Goal: Task Accomplishment & Management: Manage account settings

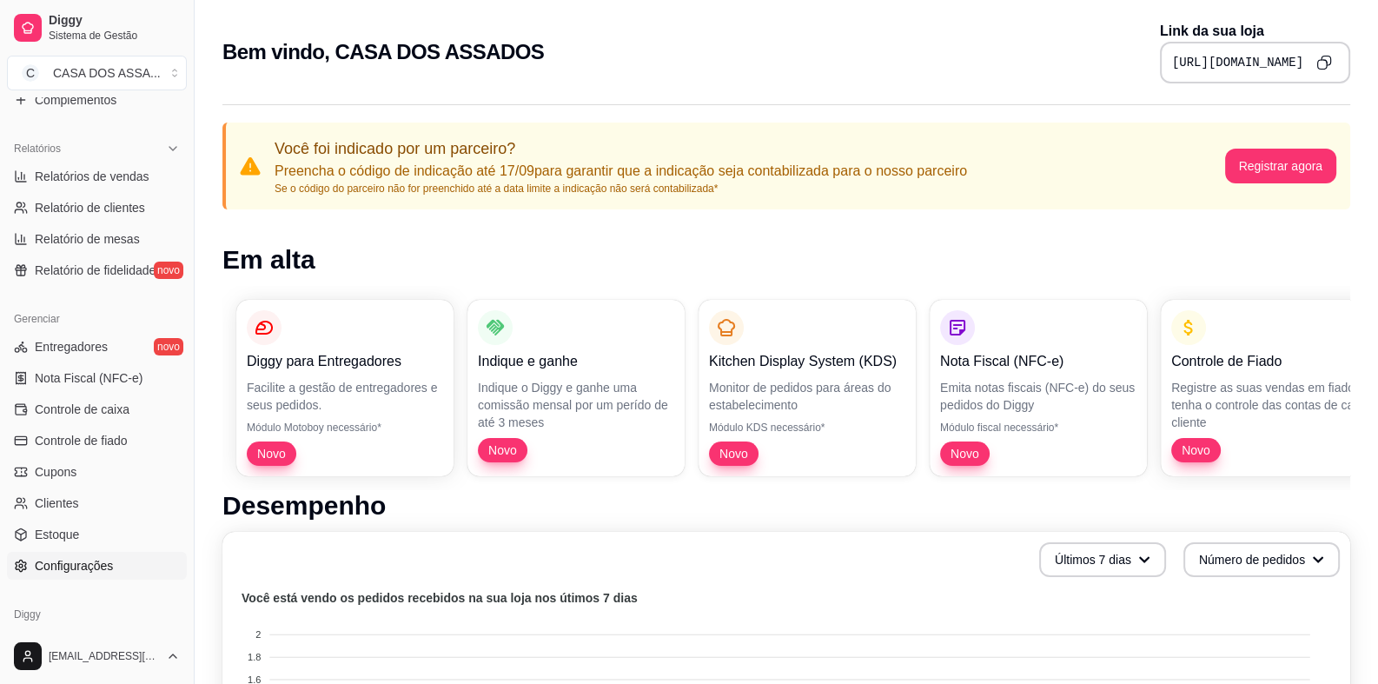
scroll to position [565, 0]
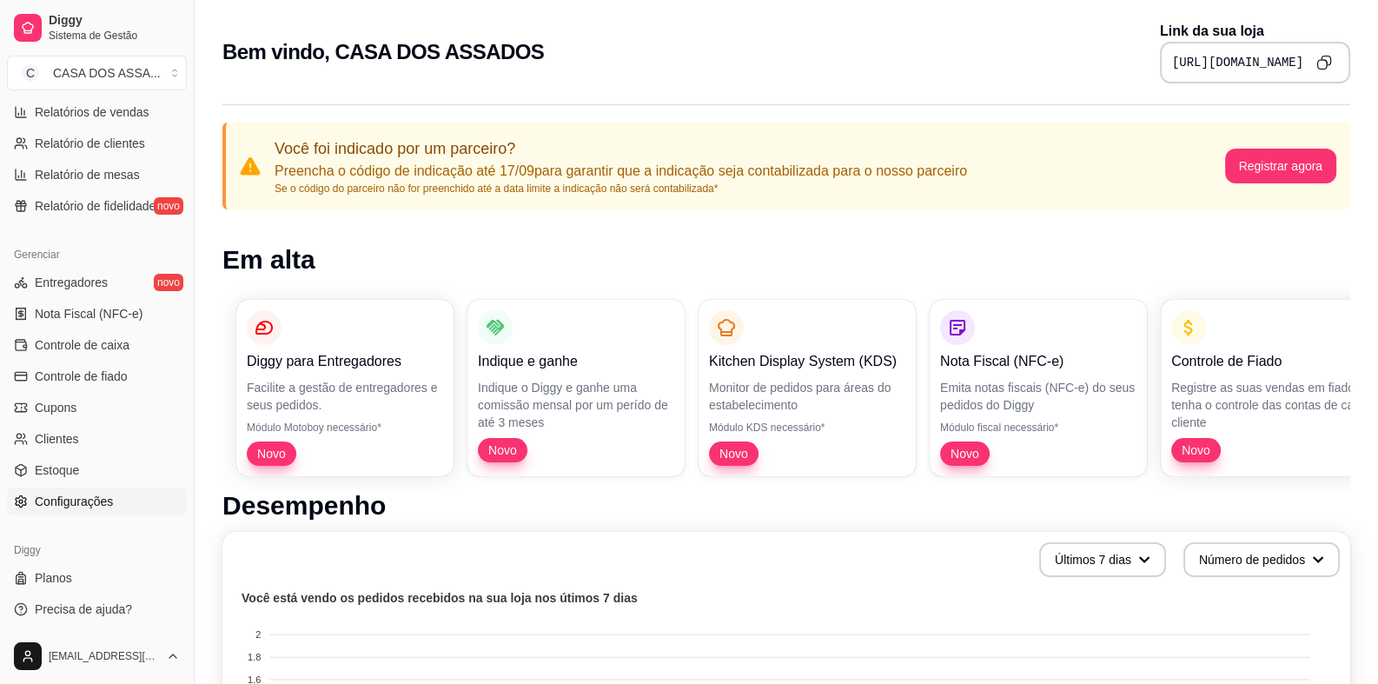
click at [80, 500] on span "Configurações" at bounding box center [74, 501] width 78 height 17
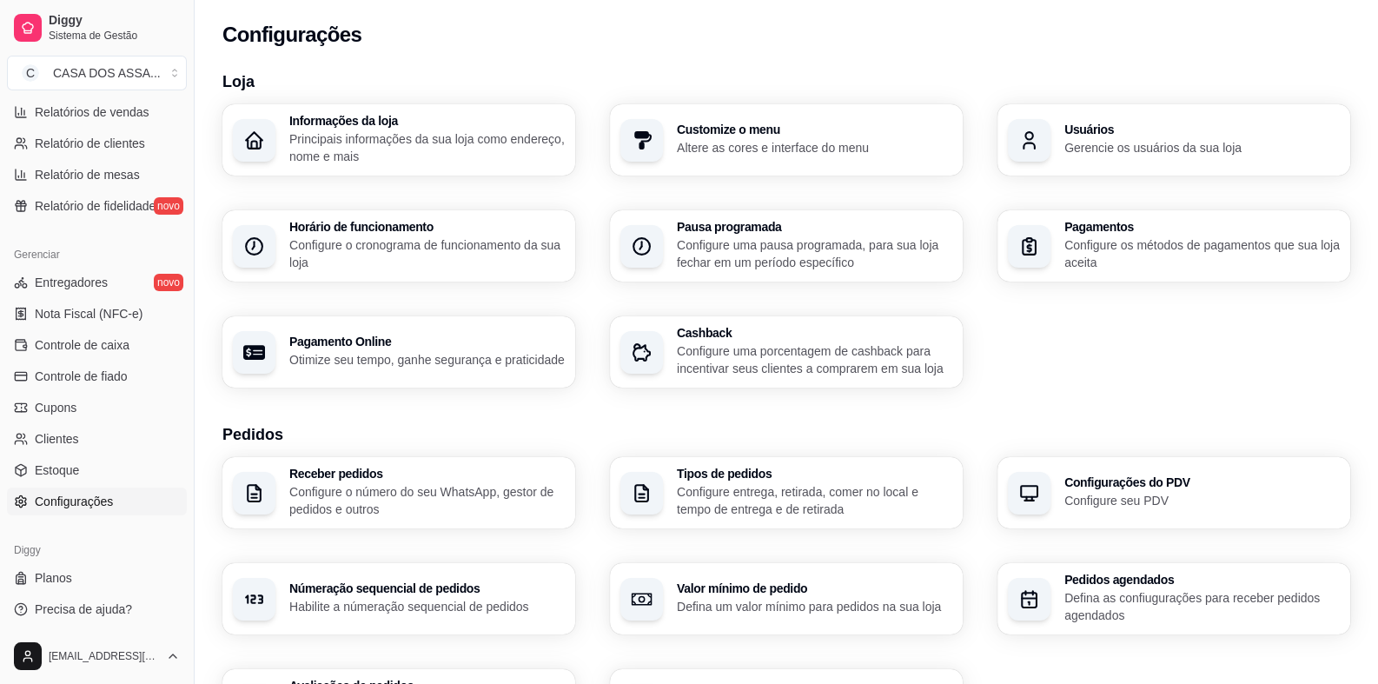
click at [363, 134] on p "Principais informações da sua loja como endereço, nome e mais" at bounding box center [426, 147] width 275 height 35
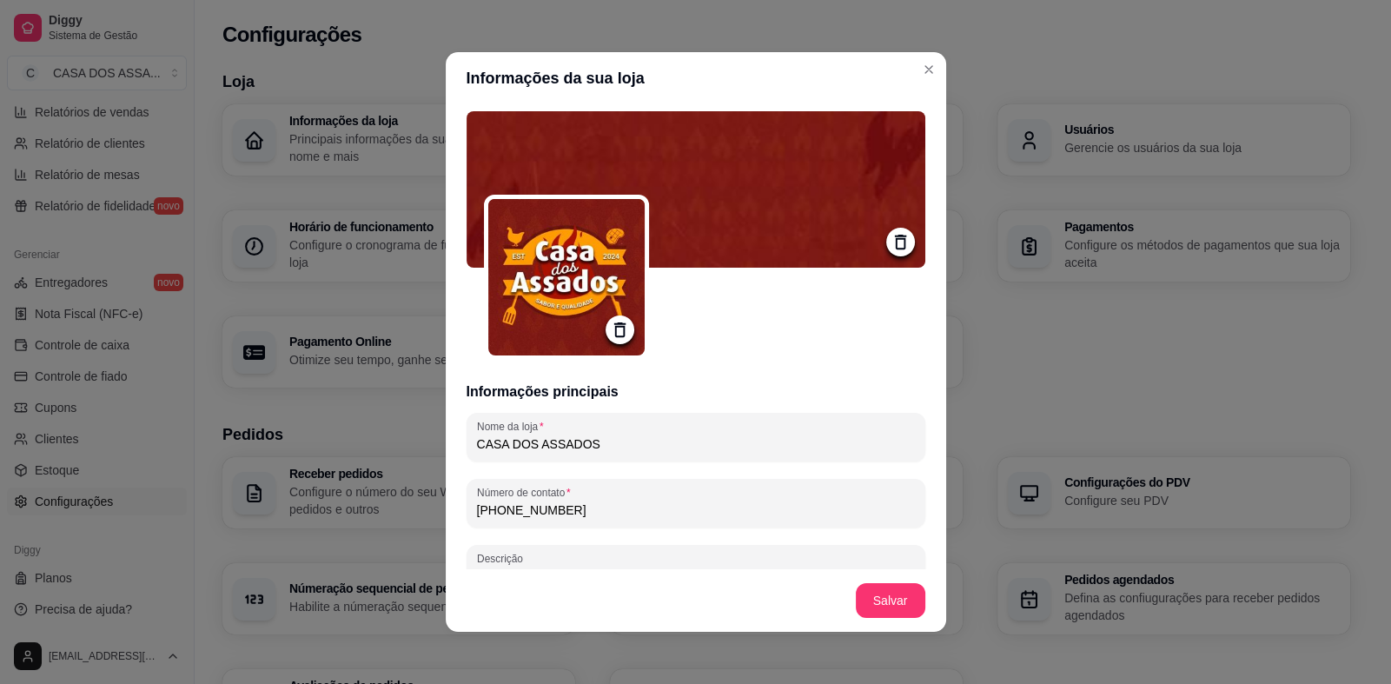
click at [621, 324] on icon at bounding box center [620, 330] width 20 height 20
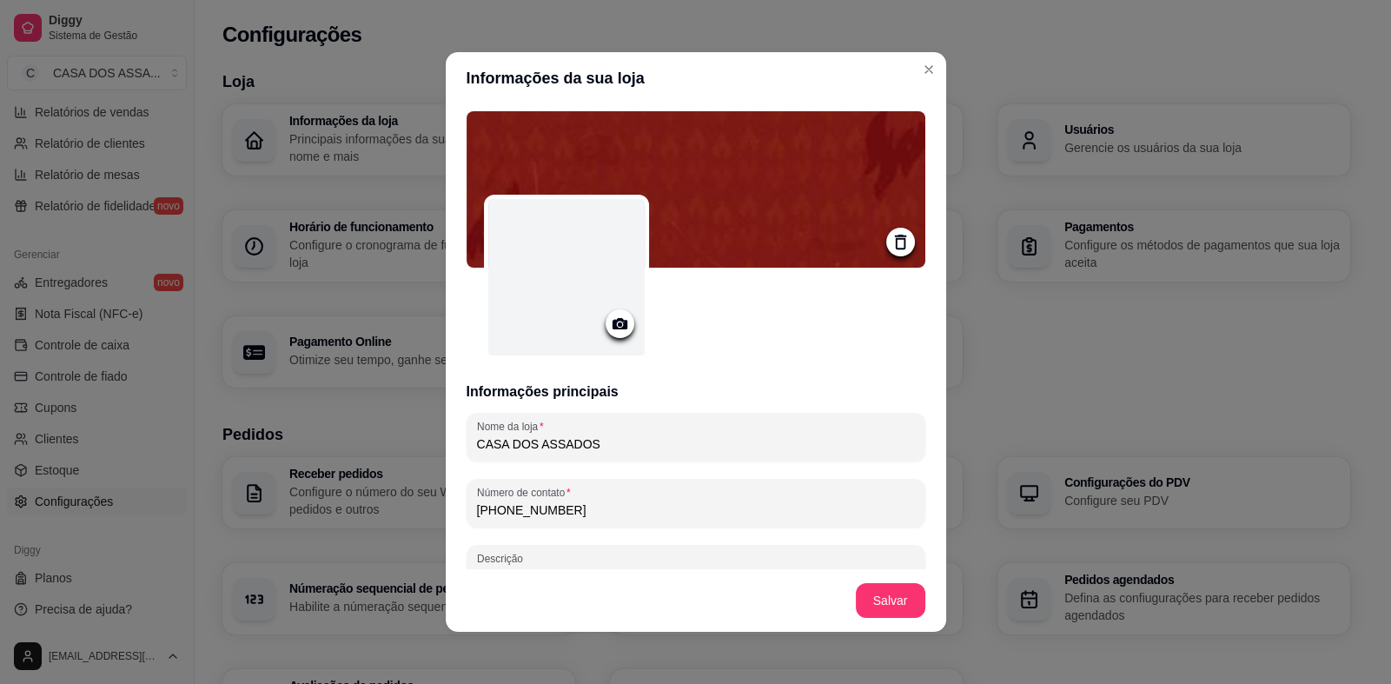
click at [619, 327] on icon at bounding box center [619, 323] width 15 height 11
click at [614, 328] on icon at bounding box center [619, 323] width 15 height 11
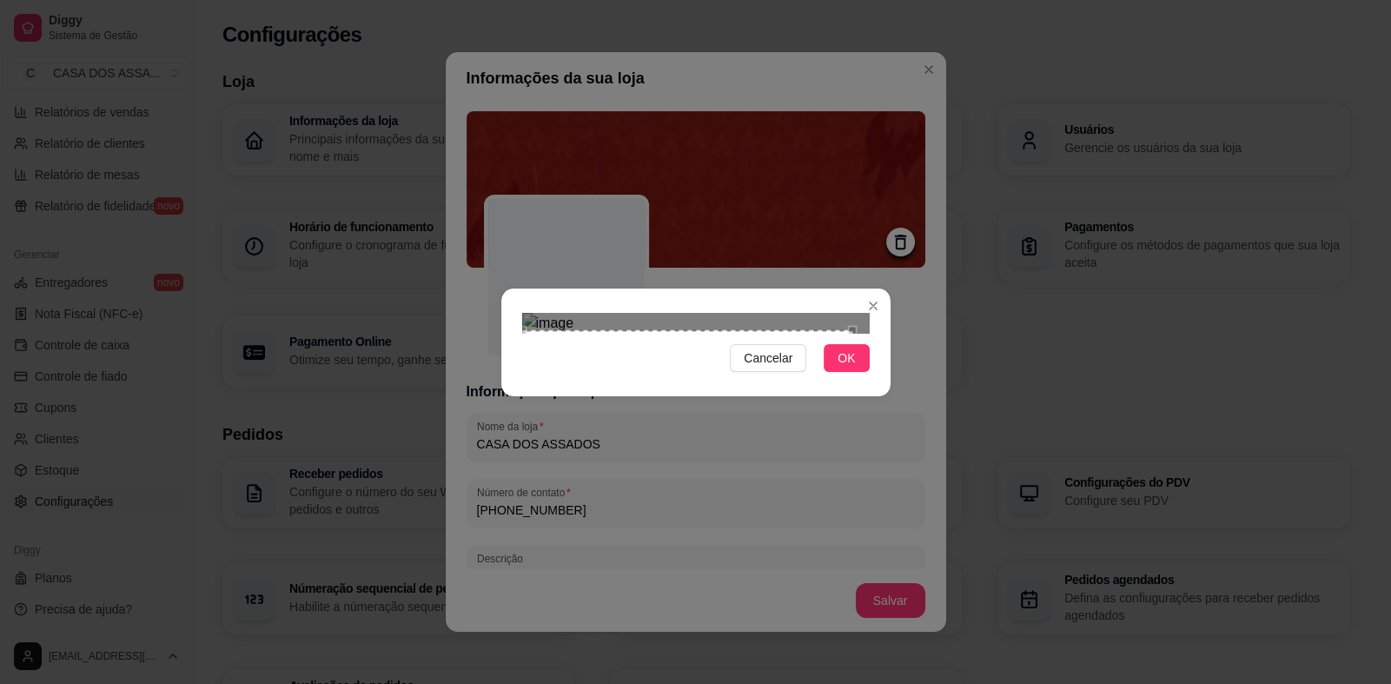
click at [515, 379] on div "Cancelar OK" at bounding box center [695, 342] width 389 height 73
click at [884, 288] on section "Cancelar OK" at bounding box center [695, 342] width 389 height 108
click at [844, 368] on span "OK" at bounding box center [846, 357] width 17 height 19
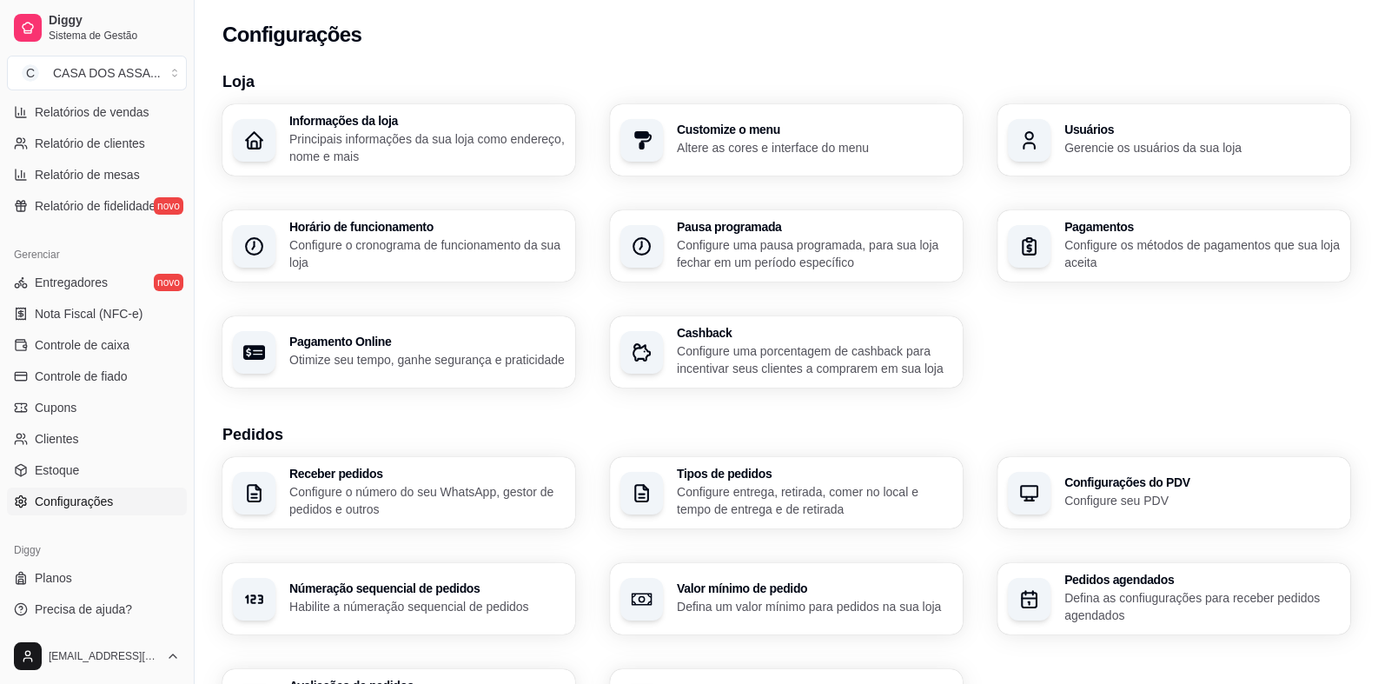
click at [289, 149] on div "Informações da loja Principais informações da sua loja como endereço, nome e ma…" at bounding box center [398, 139] width 353 height 71
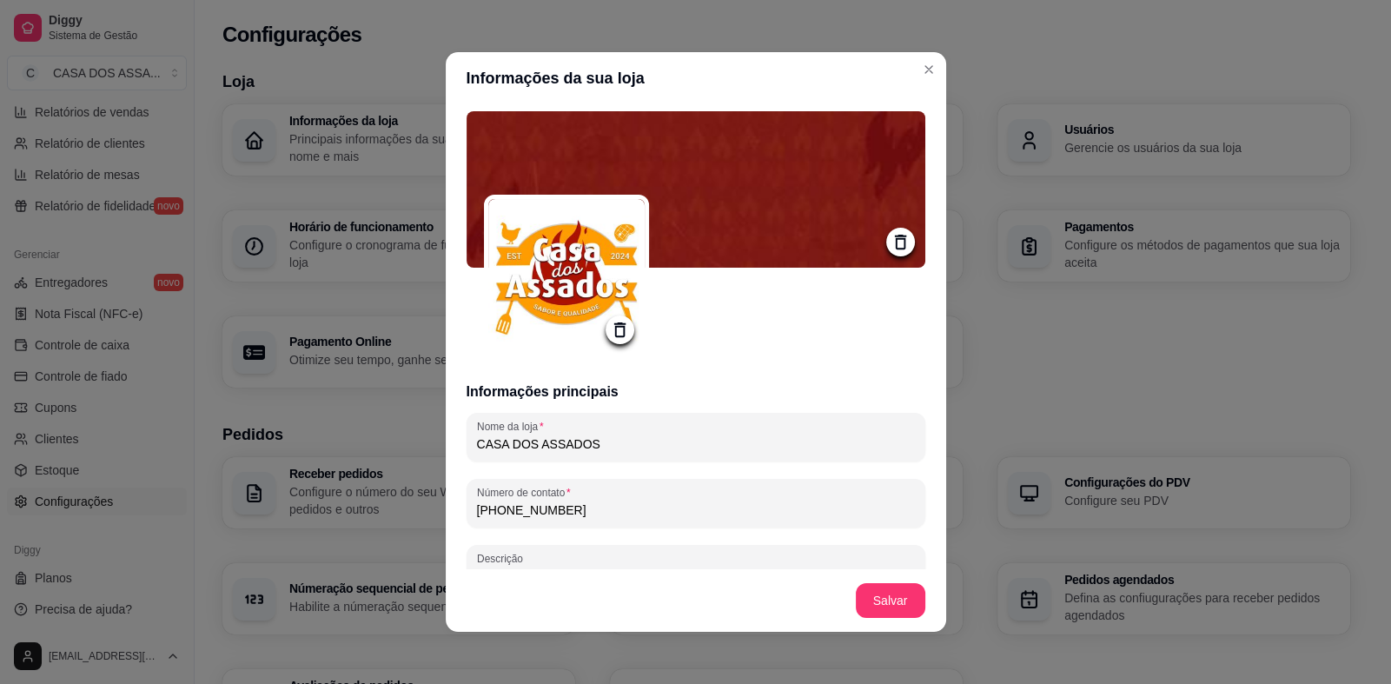
click at [614, 333] on icon at bounding box center [620, 330] width 20 height 20
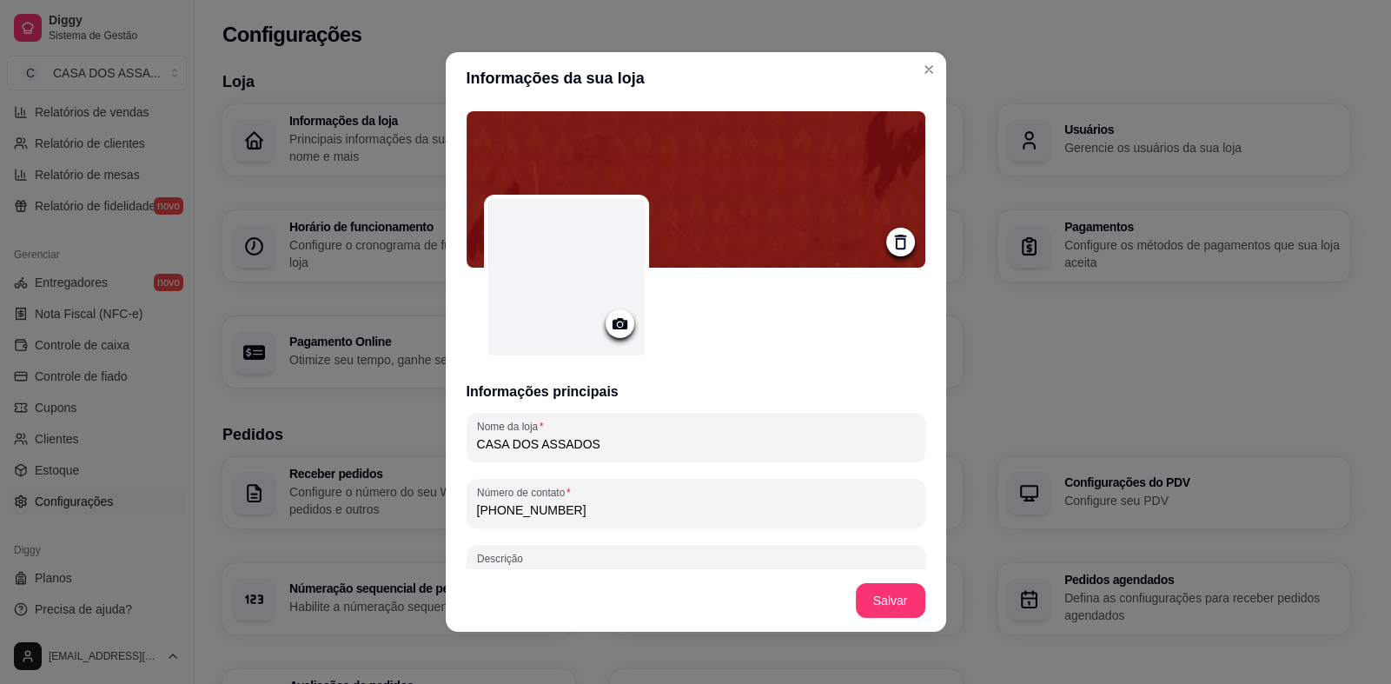
click at [613, 328] on icon at bounding box center [619, 323] width 15 height 11
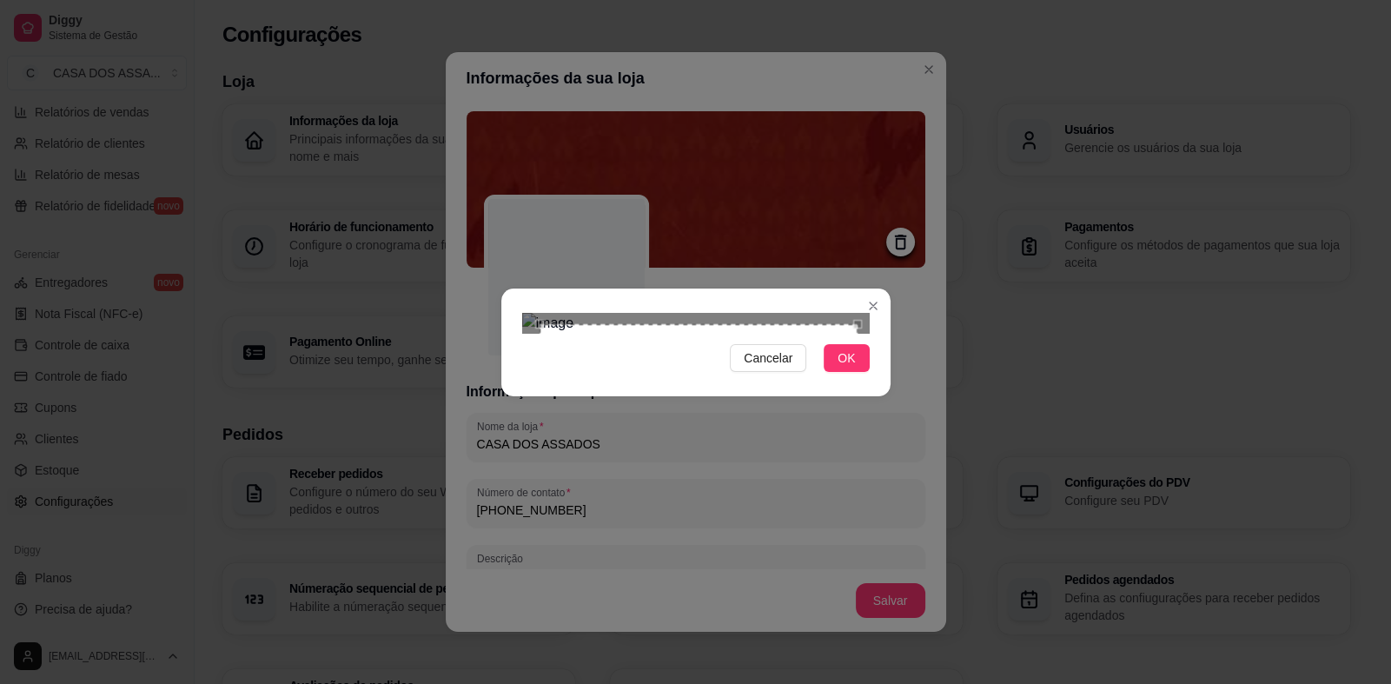
click at [921, 111] on div "Cancelar OK" at bounding box center [695, 342] width 1391 height 684
click at [465, 527] on div "Cancelar OK" at bounding box center [695, 342] width 1391 height 684
click at [842, 368] on span "OK" at bounding box center [846, 357] width 17 height 19
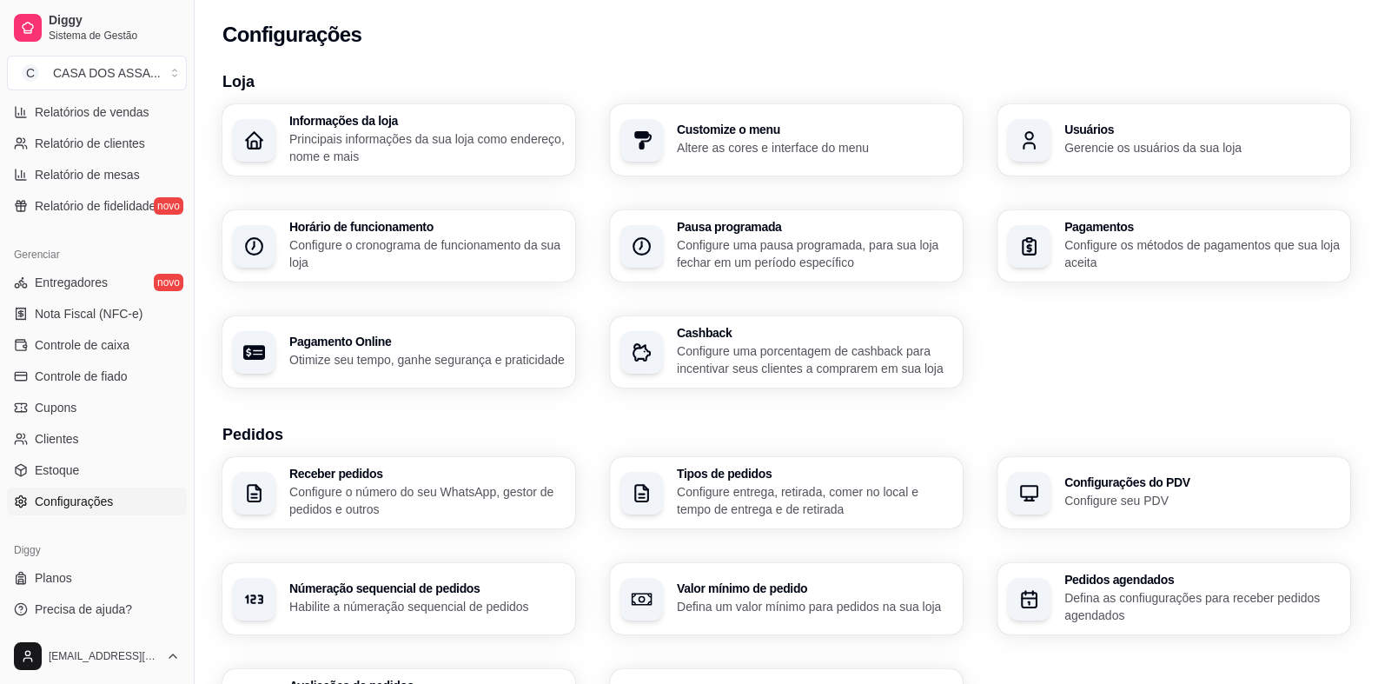
click at [348, 163] on p "Principais informações da sua loja como endereço, nome e mais" at bounding box center [426, 147] width 275 height 35
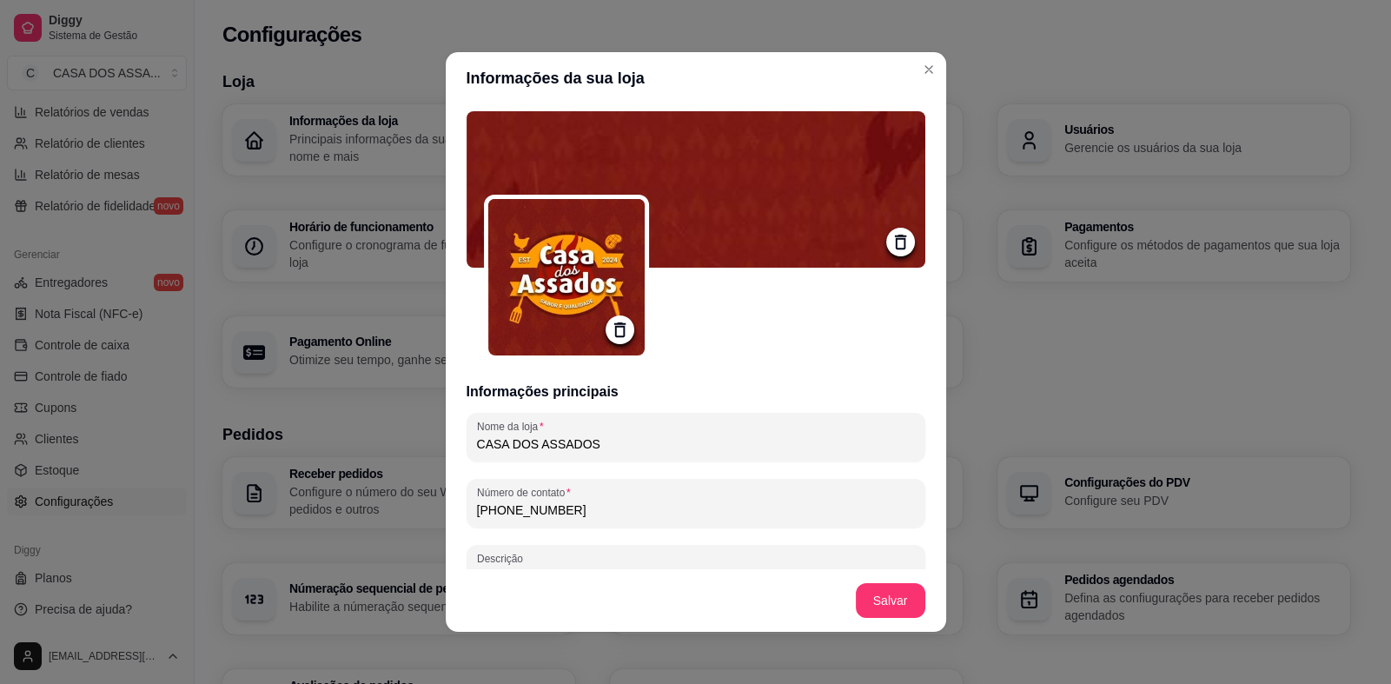
click at [891, 241] on icon at bounding box center [901, 242] width 20 height 20
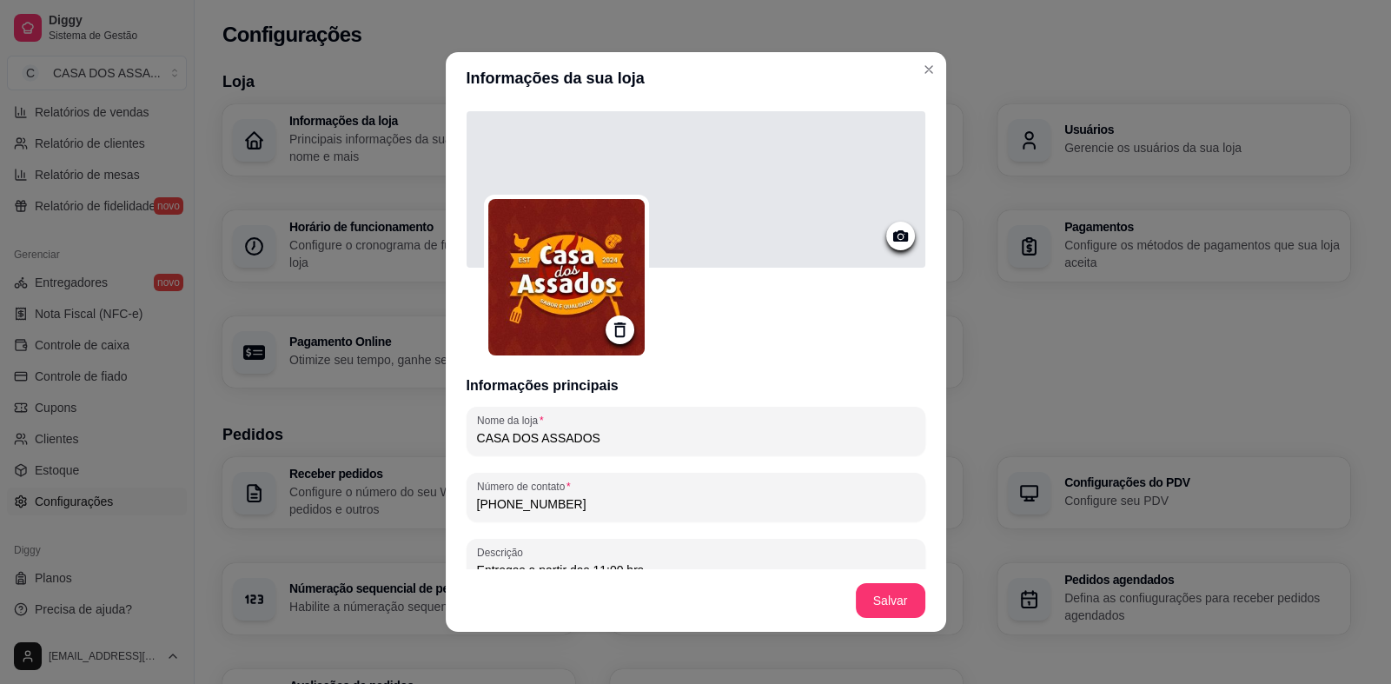
click at [892, 237] on icon at bounding box center [899, 235] width 15 height 11
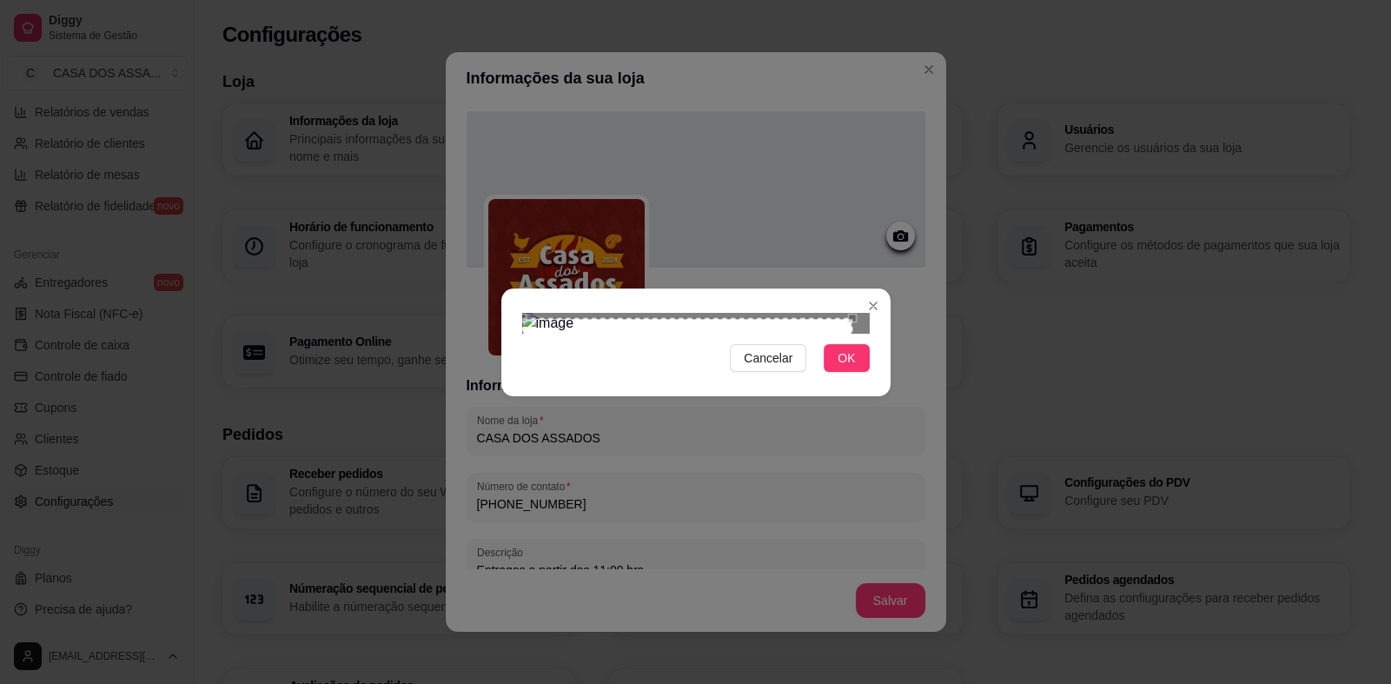
click at [490, 380] on div "Cancelar OK" at bounding box center [695, 342] width 1391 height 684
click at [897, 246] on div "Cancelar OK" at bounding box center [695, 342] width 1391 height 684
click at [856, 372] on button "OK" at bounding box center [846, 358] width 45 height 28
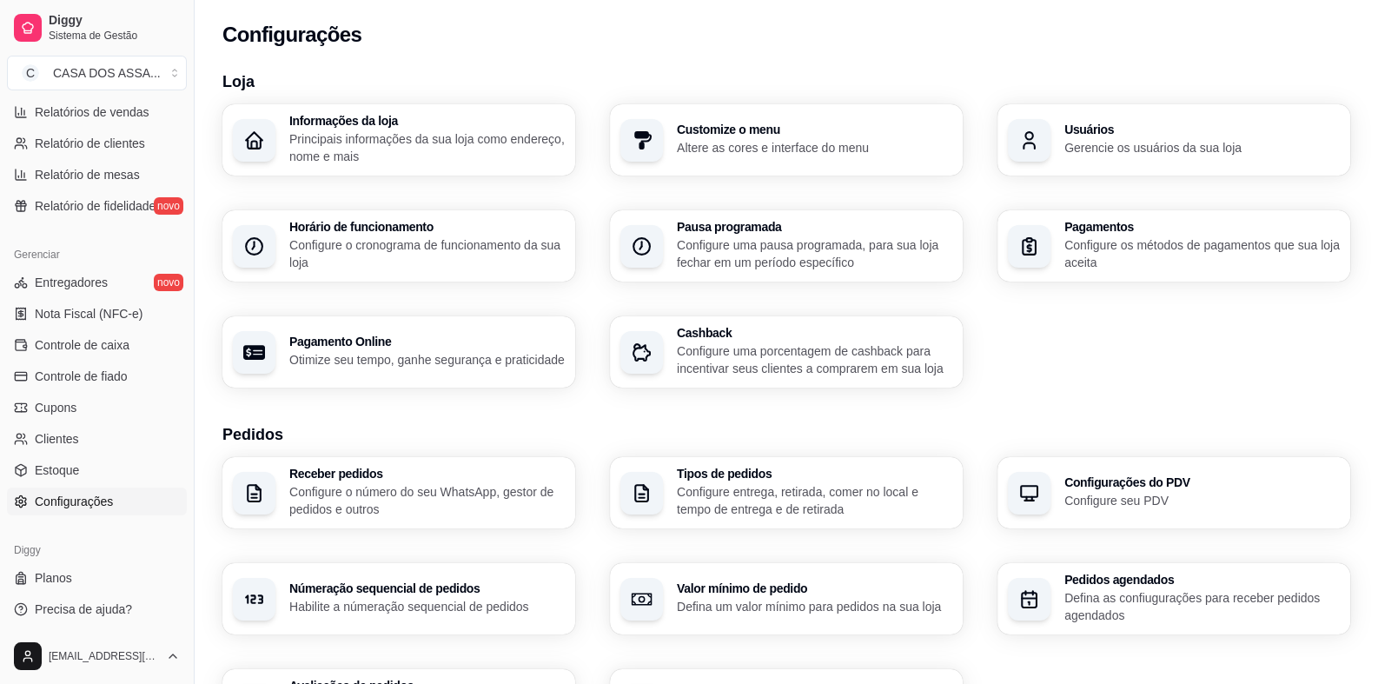
click at [441, 151] on p "Principais informações da sua loja como endereço, nome e mais" at bounding box center [426, 147] width 275 height 35
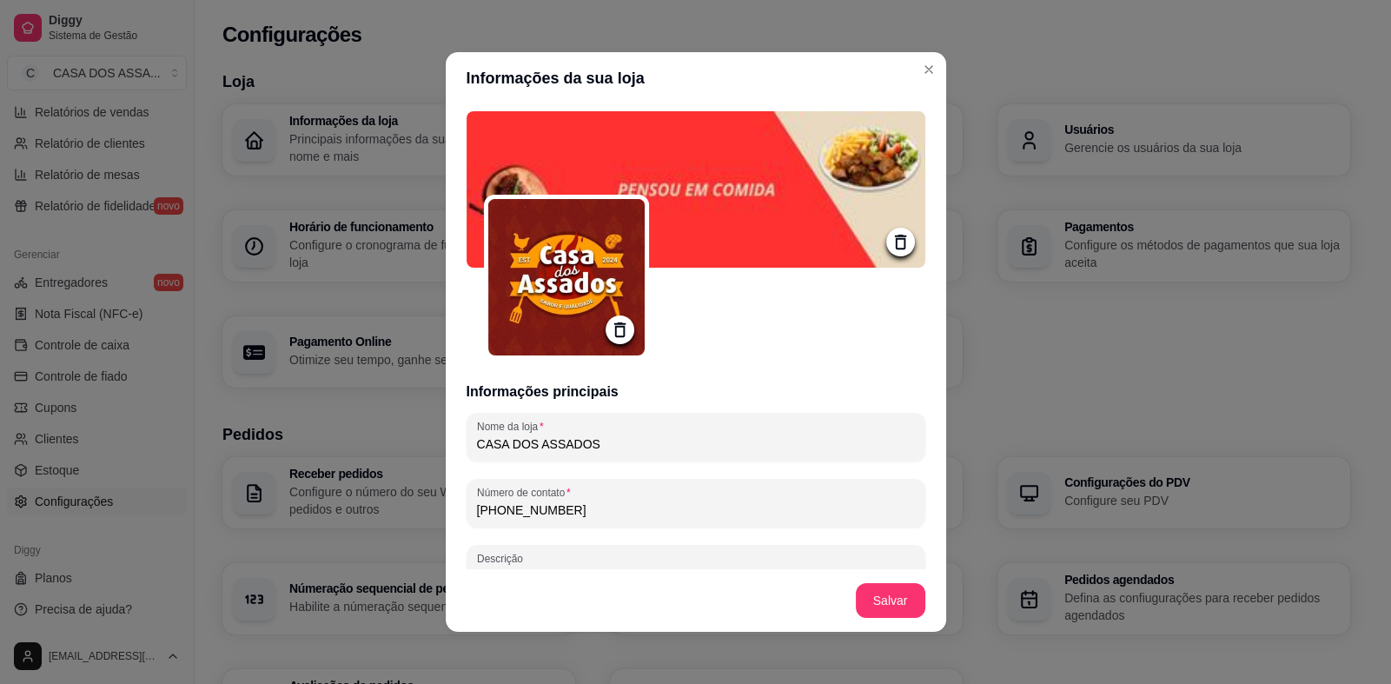
click at [891, 236] on icon at bounding box center [901, 242] width 20 height 20
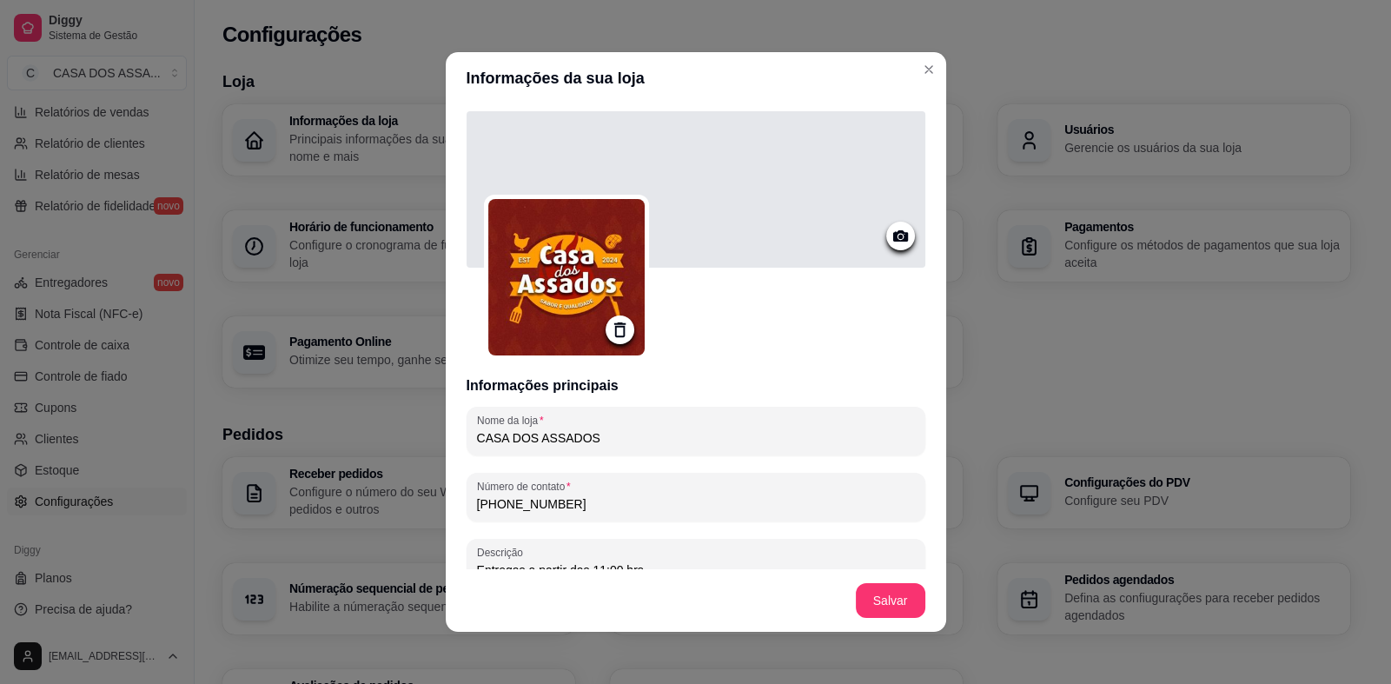
click at [891, 243] on icon at bounding box center [901, 236] width 20 height 20
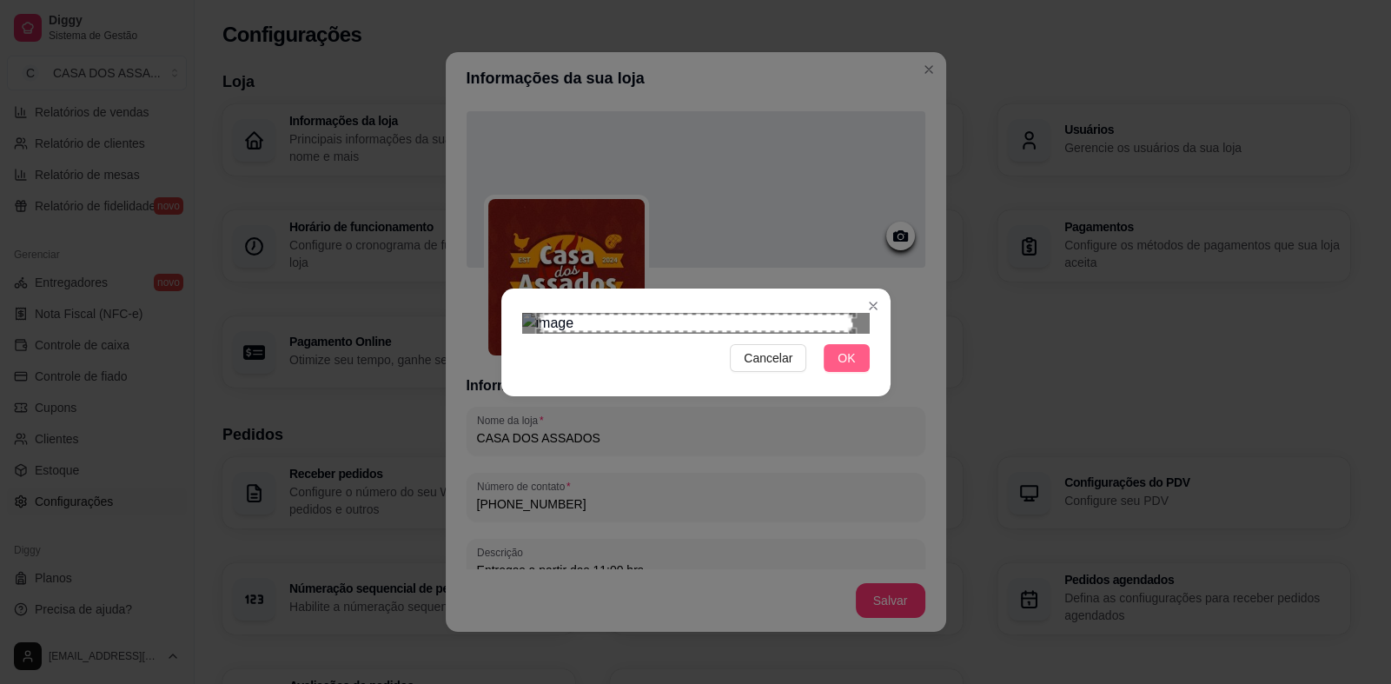
click at [843, 368] on span "OK" at bounding box center [846, 357] width 17 height 19
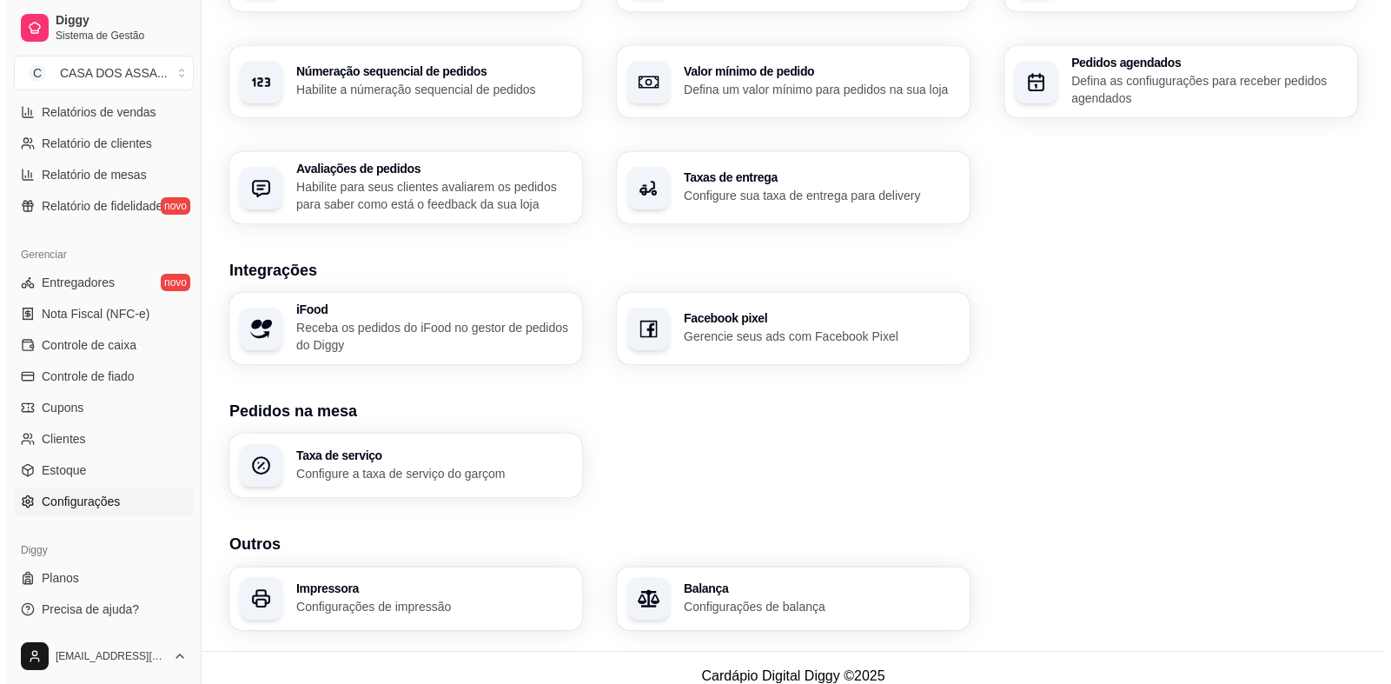
scroll to position [533, 0]
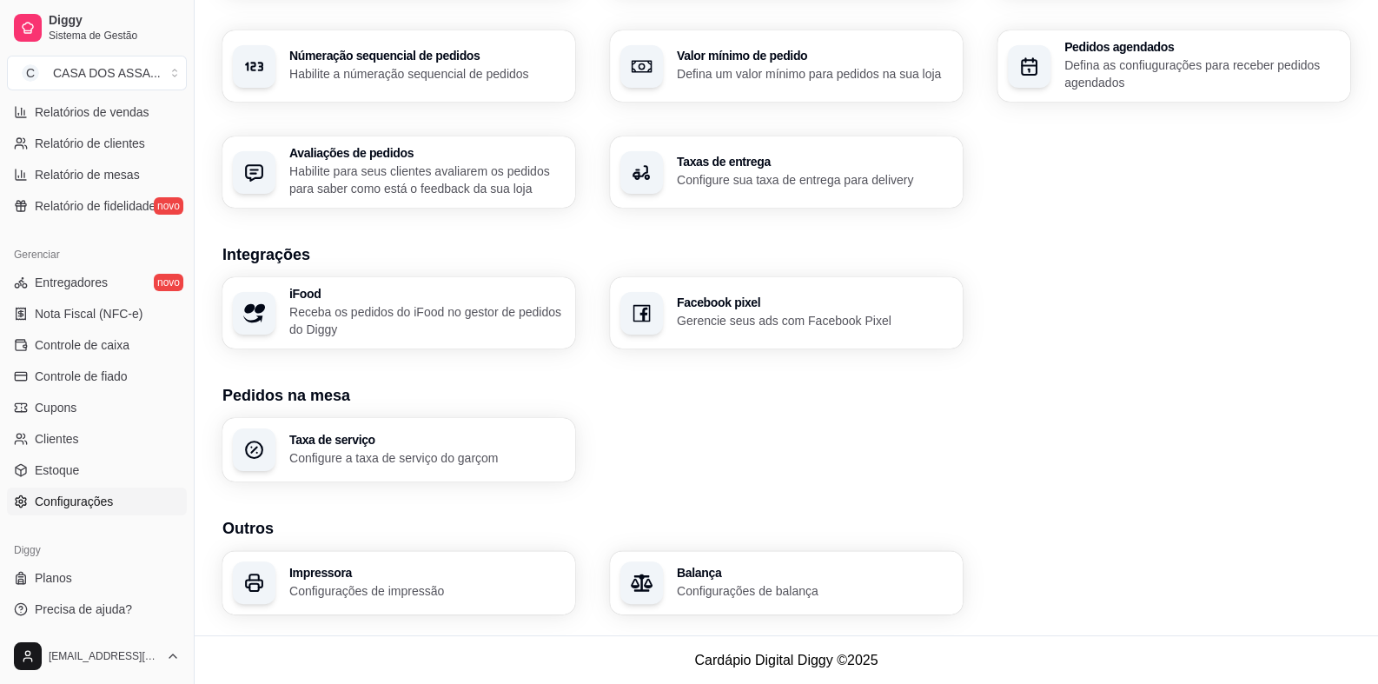
click at [362, 603] on div "Impressora Configurações de impressão" at bounding box center [398, 582] width 353 height 63
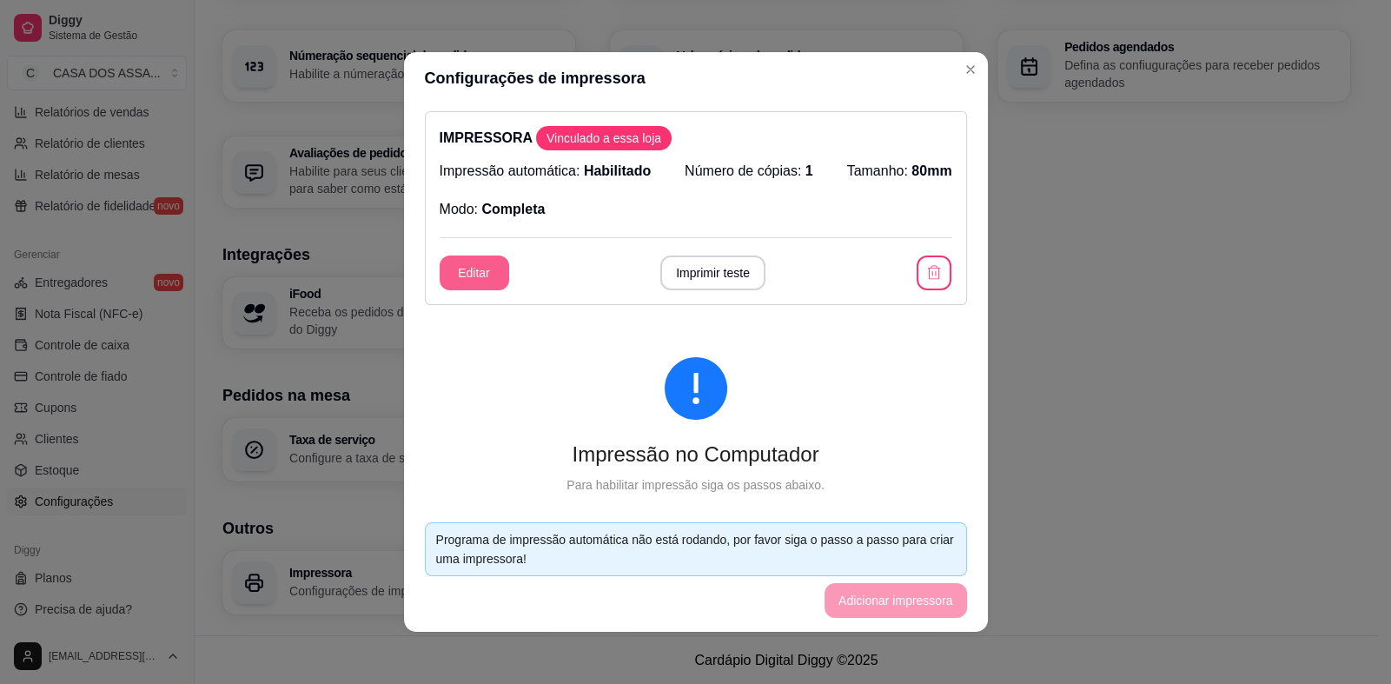
click at [469, 275] on button "Editar" at bounding box center [475, 272] width 70 height 35
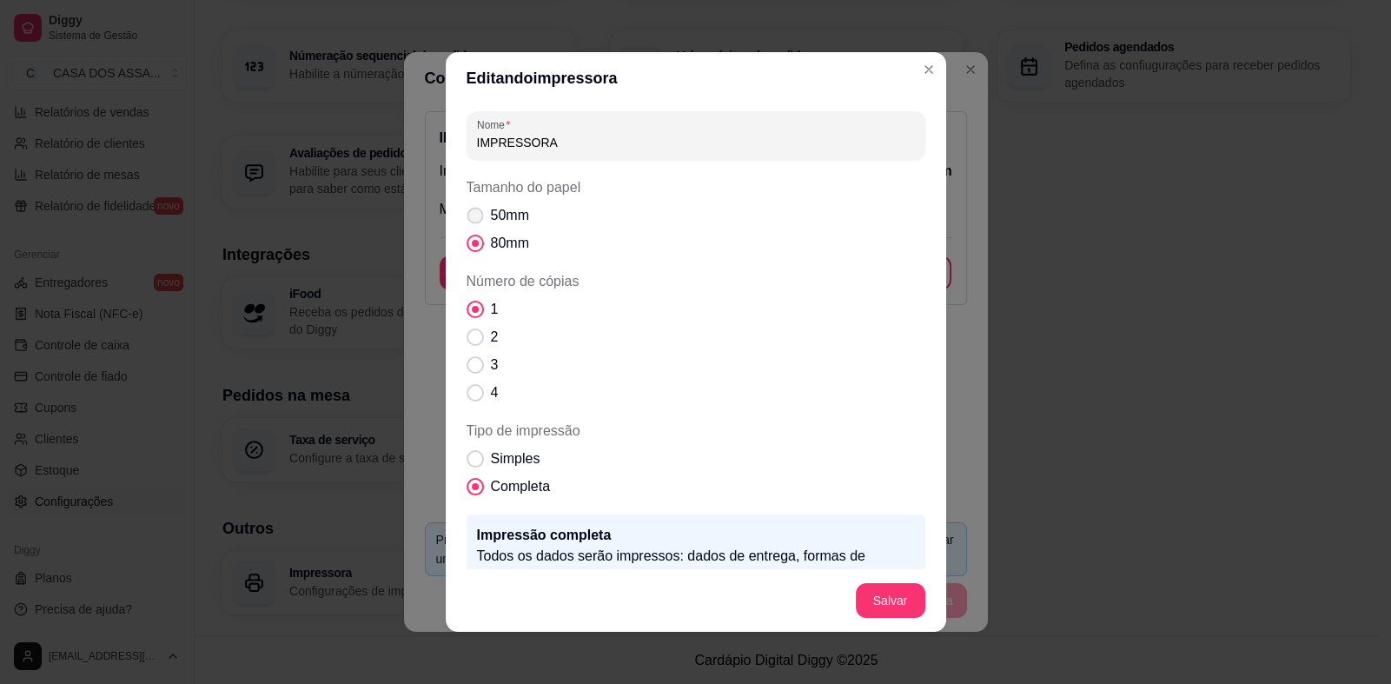
click at [468, 214] on span "Tamanho do papel" at bounding box center [475, 216] width 17 height 17
click at [468, 219] on input "50mm" at bounding box center [471, 224] width 11 height 11
radio input "true"
click at [507, 461] on span "Simples" at bounding box center [516, 458] width 50 height 21
click at [477, 462] on input "Simples" at bounding box center [471, 467] width 11 height 11
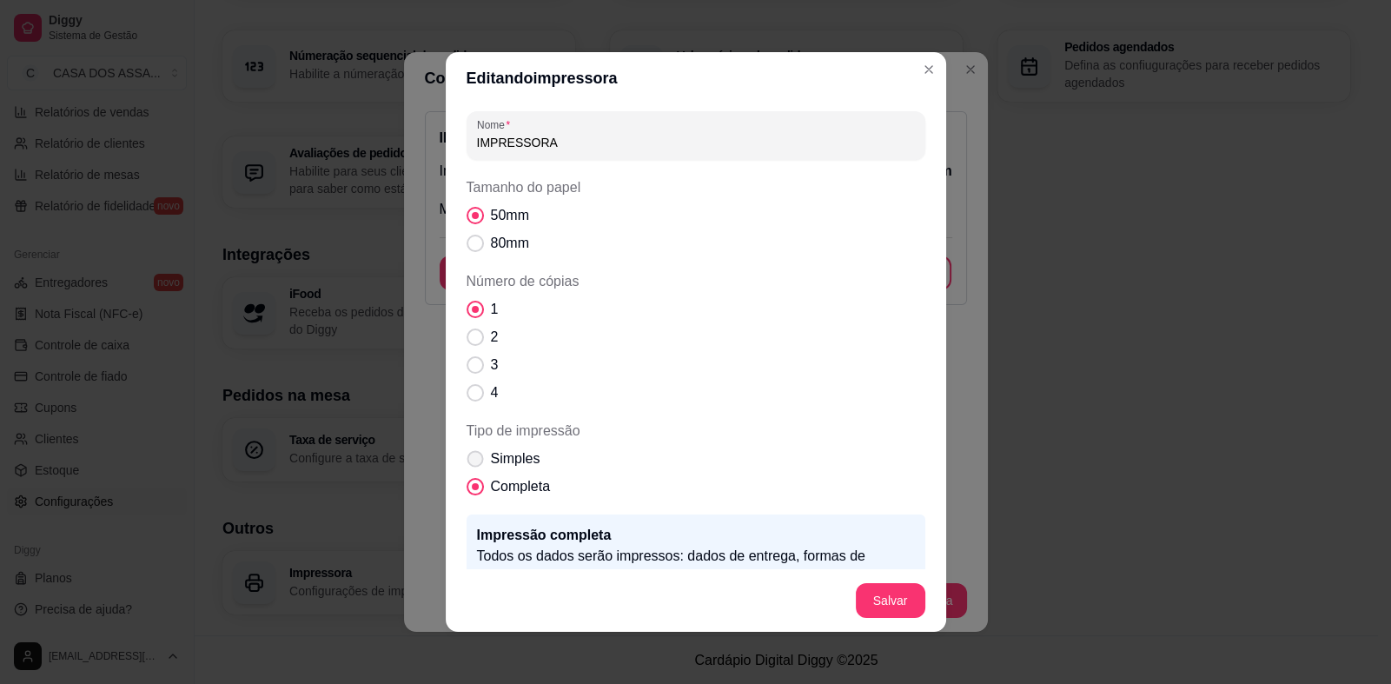
radio input "true"
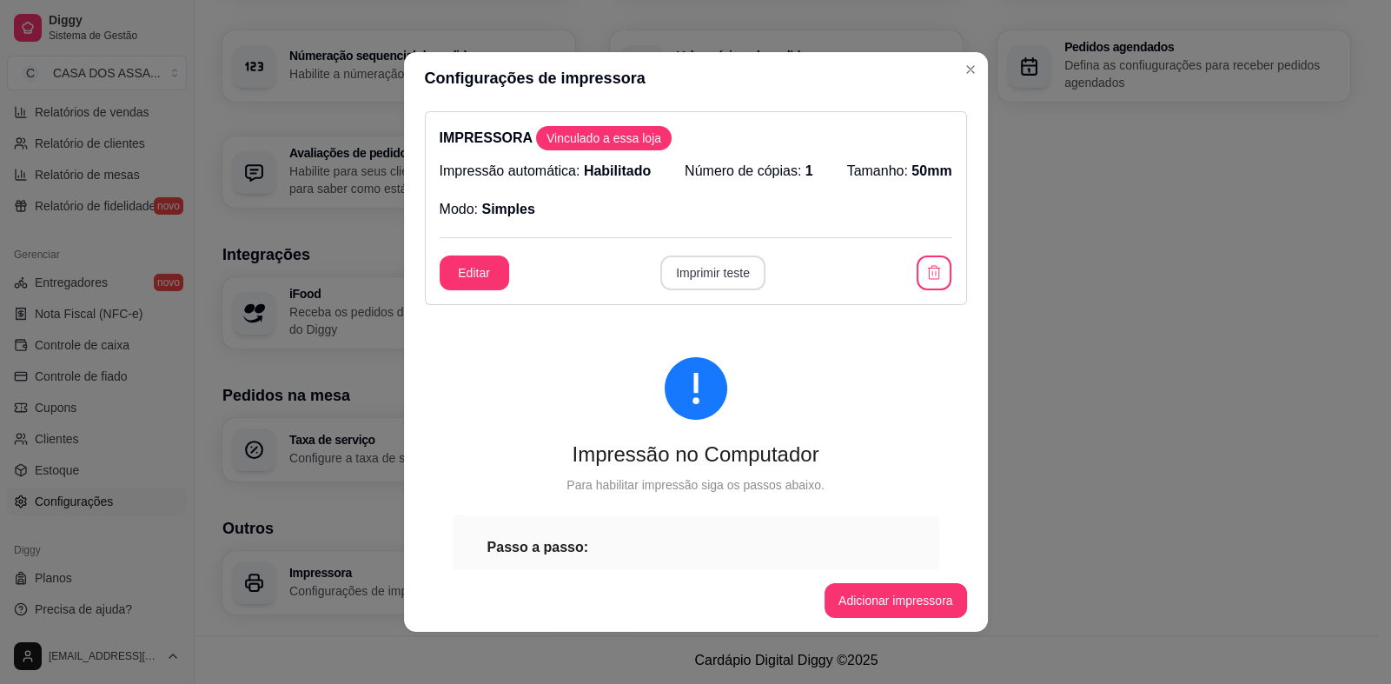
click at [695, 276] on button "Imprimir teste" at bounding box center [712, 272] width 105 height 35
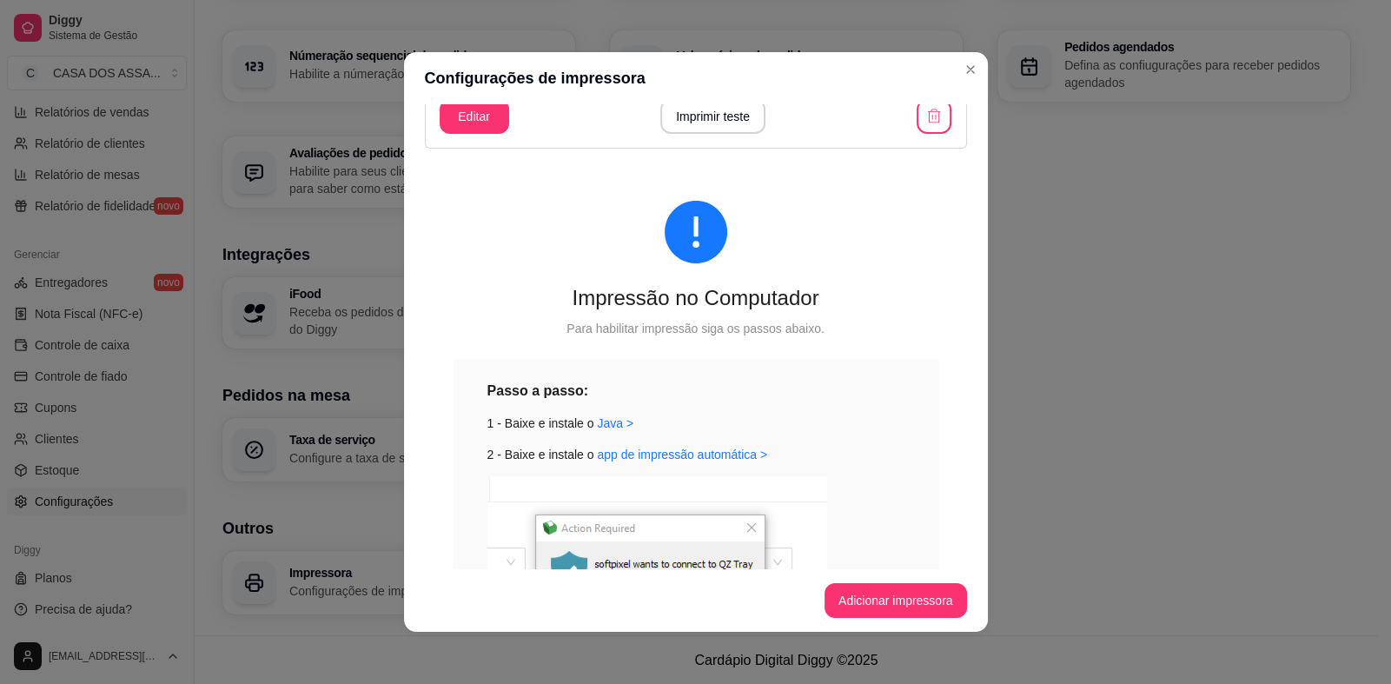
scroll to position [0, 0]
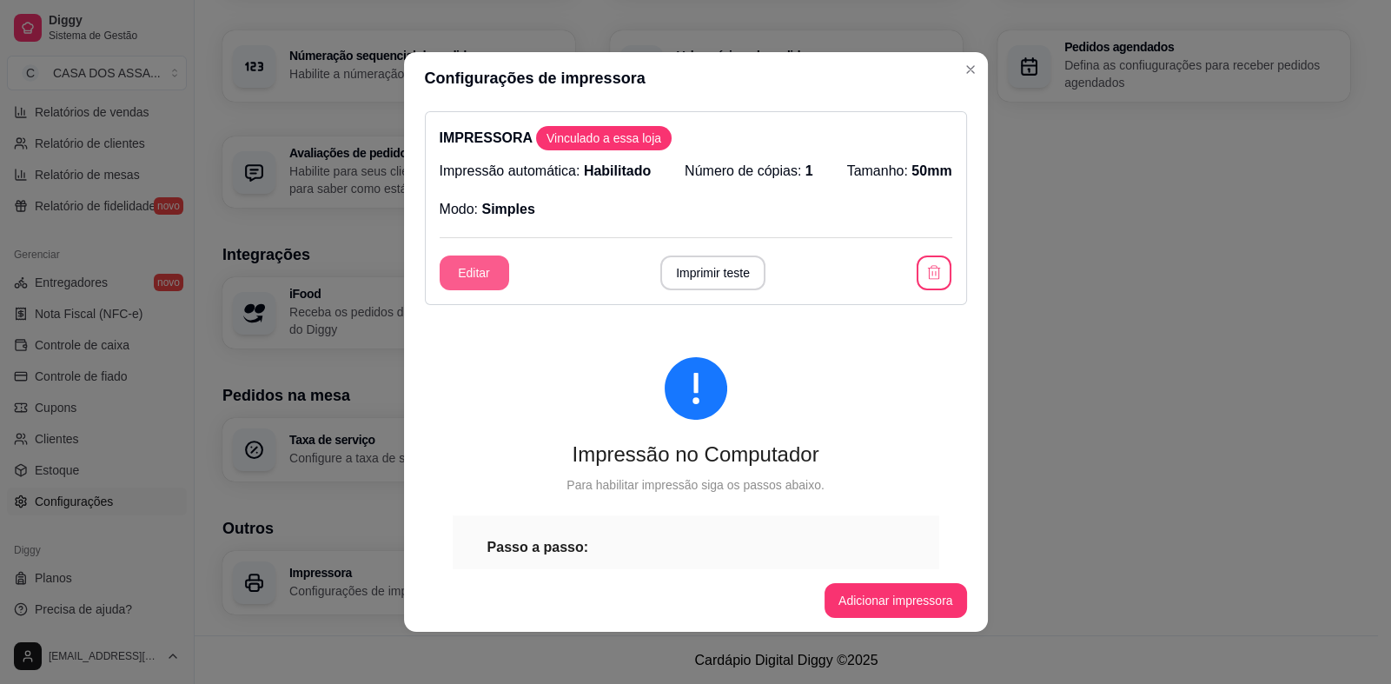
click at [460, 272] on button "Editar" at bounding box center [475, 272] width 70 height 35
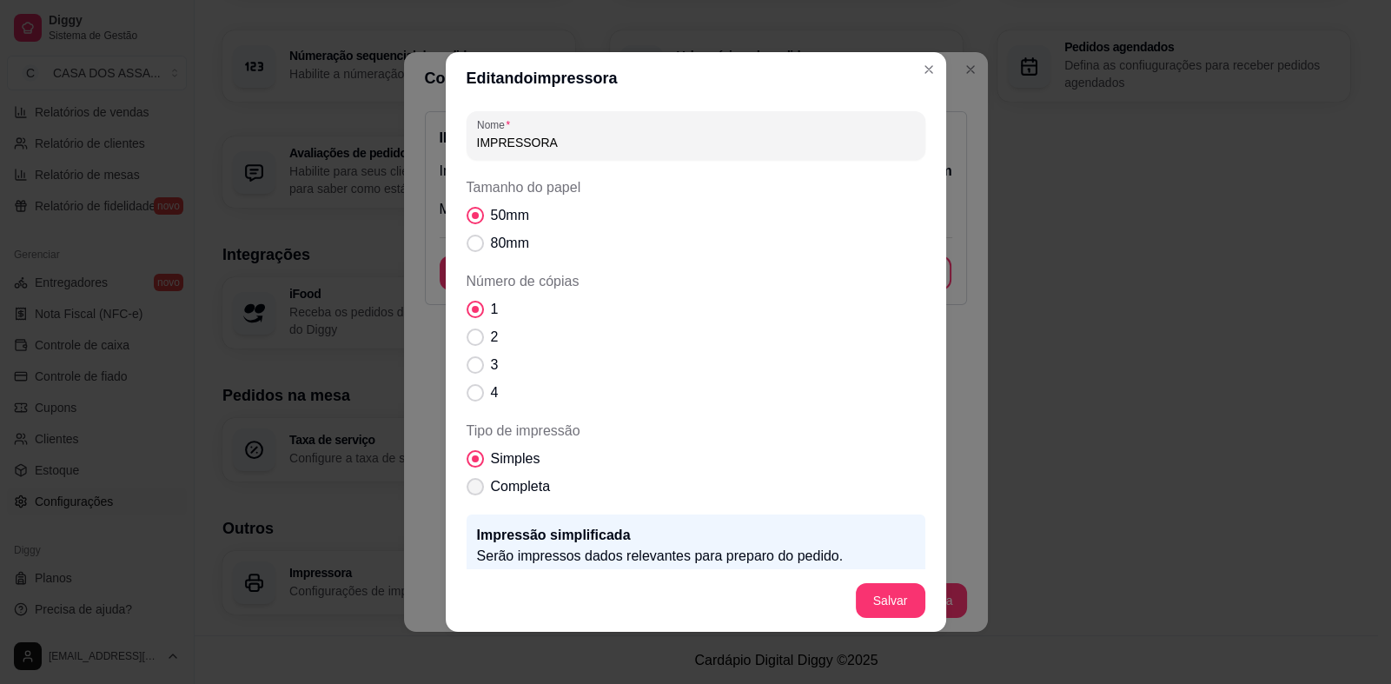
click at [467, 491] on span "Tipo de impressão" at bounding box center [475, 486] width 17 height 17
click at [466, 491] on input "Completa" at bounding box center [471, 495] width 11 height 11
radio input "true"
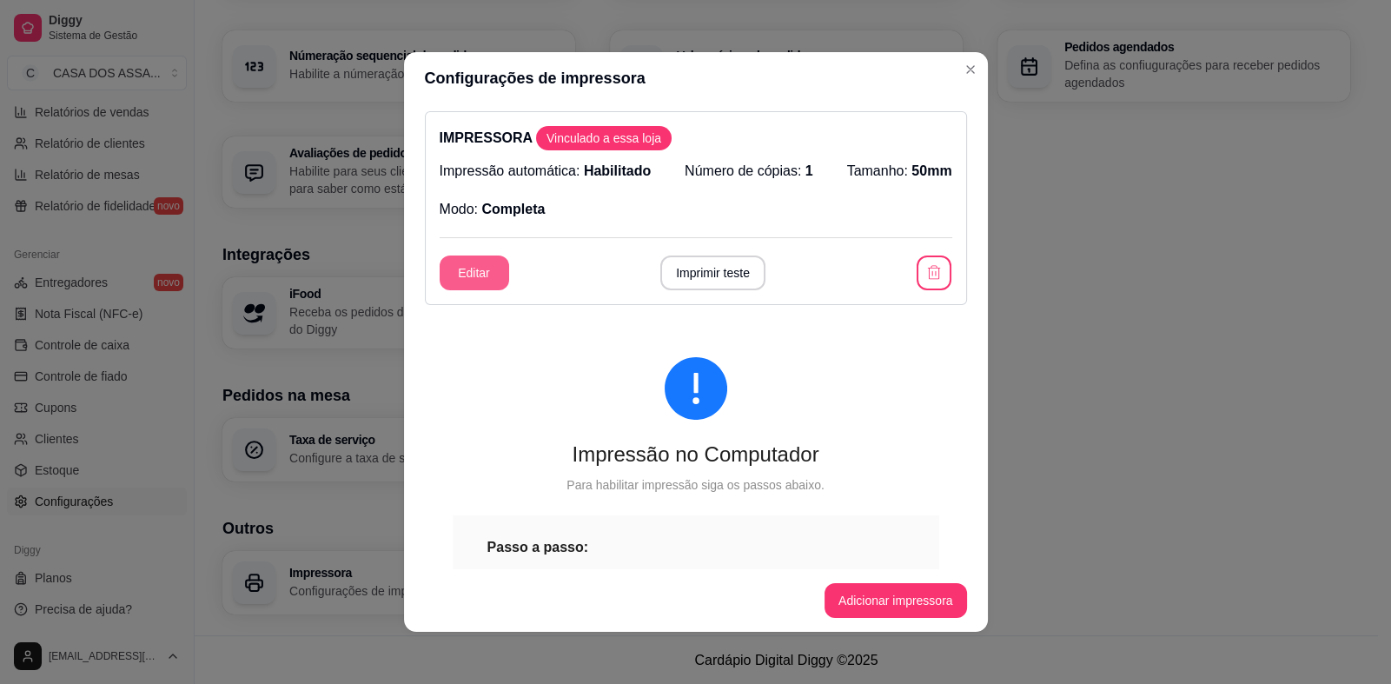
click at [467, 264] on button "Editar" at bounding box center [475, 272] width 70 height 35
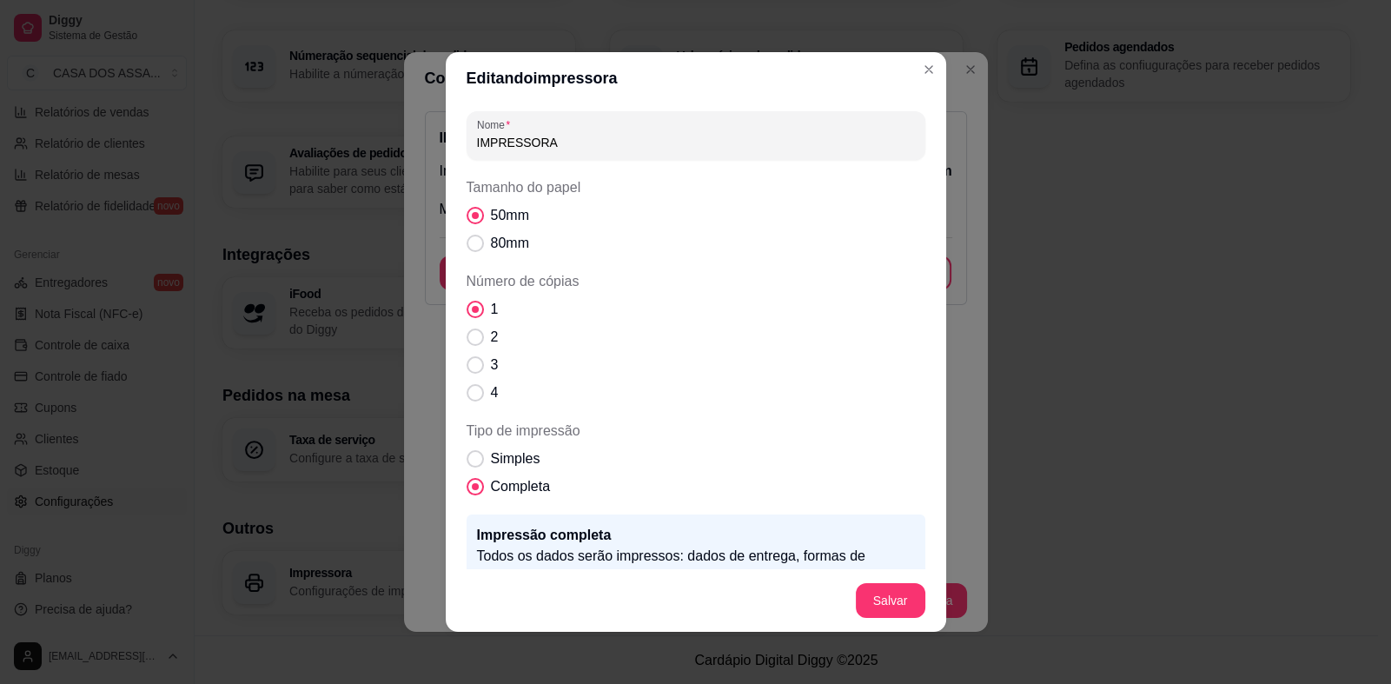
click at [850, 550] on p "Todos os dados serão impressos: dados de entrega, formas de pagamento e dados d…" at bounding box center [696, 567] width 438 height 42
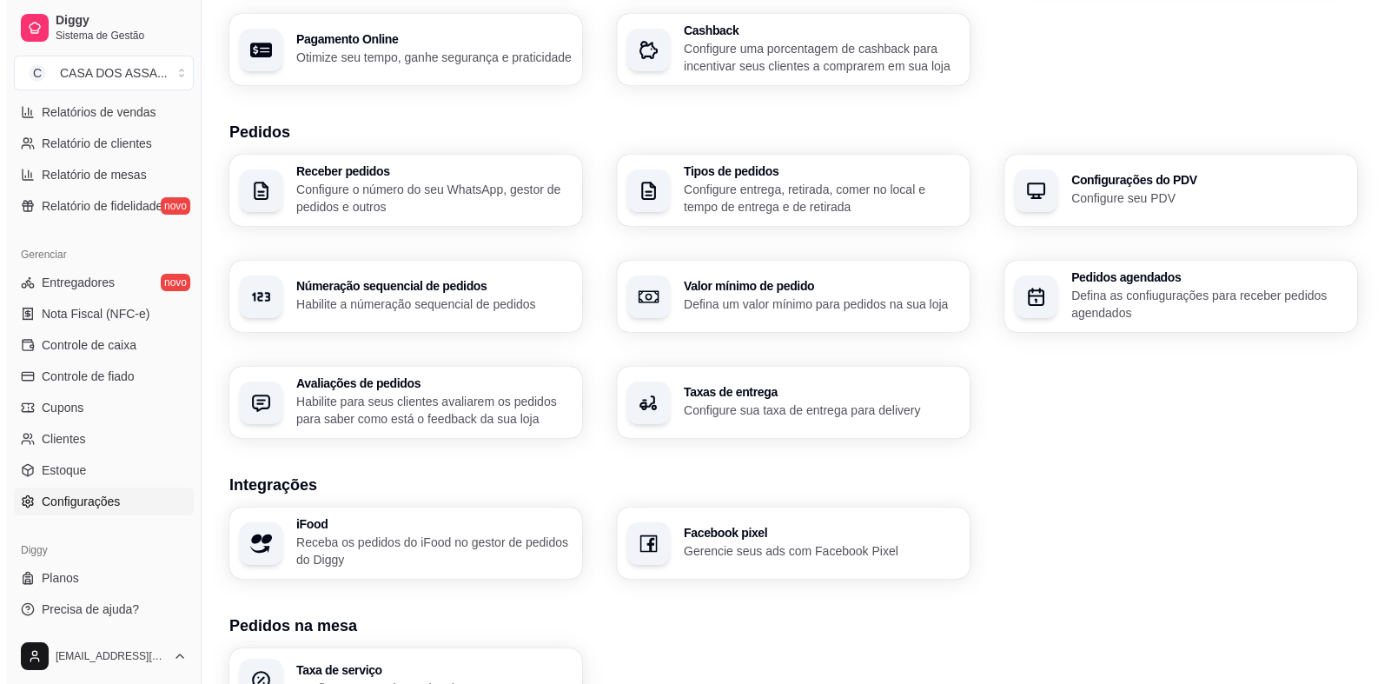
scroll to position [272, 0]
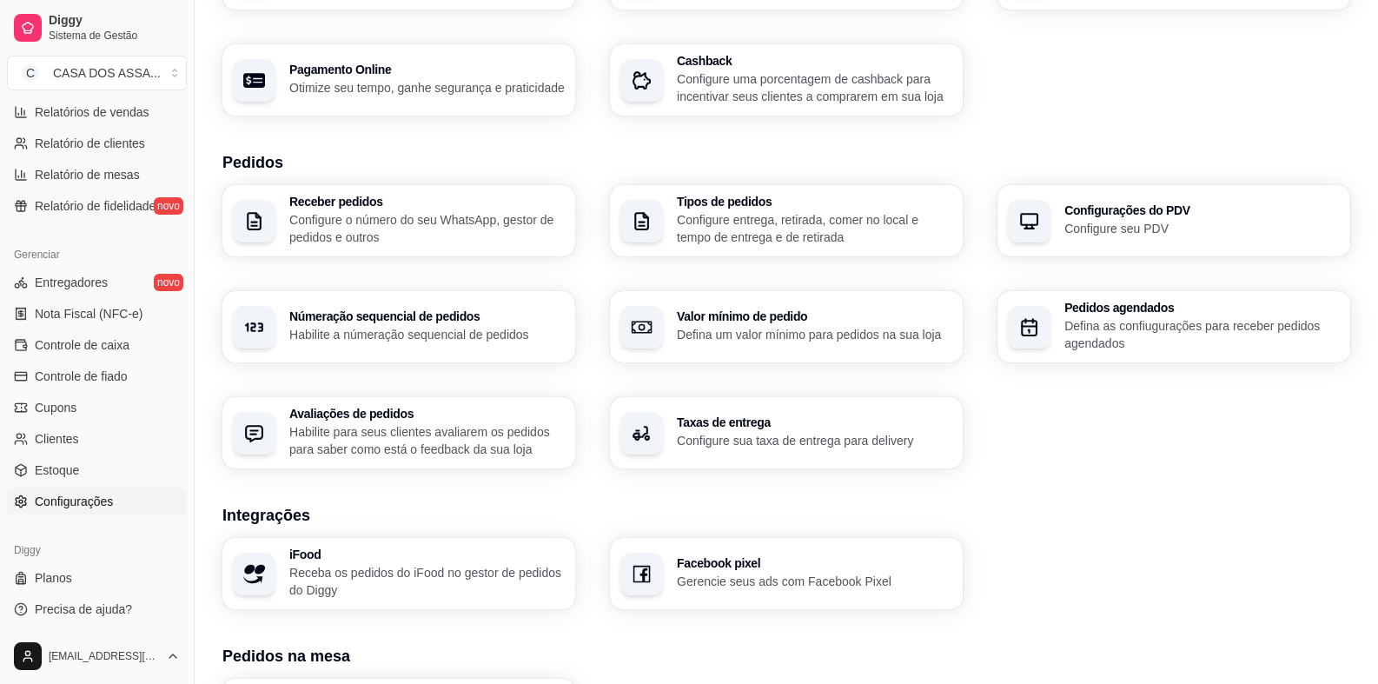
click at [773, 222] on p "Configure entrega, retirada, comer no local e tempo de entrega e de retirada" at bounding box center [814, 228] width 275 height 35
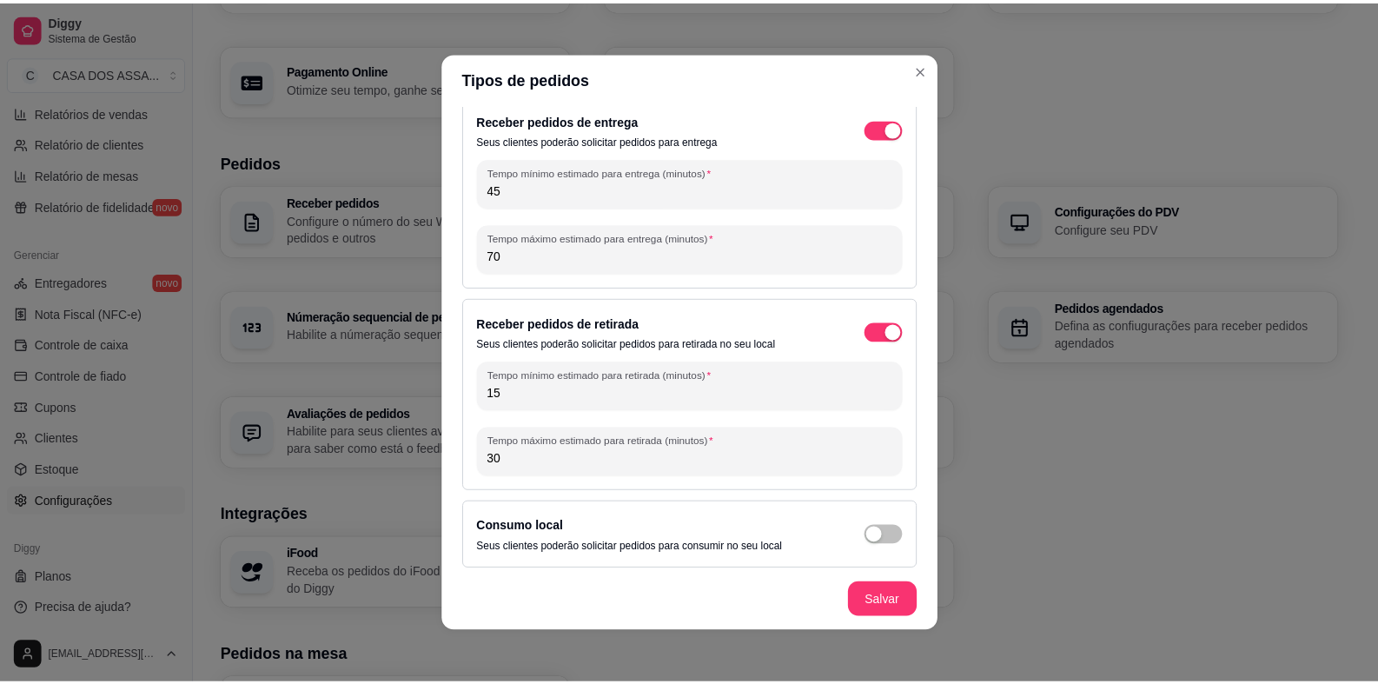
scroll to position [21, 0]
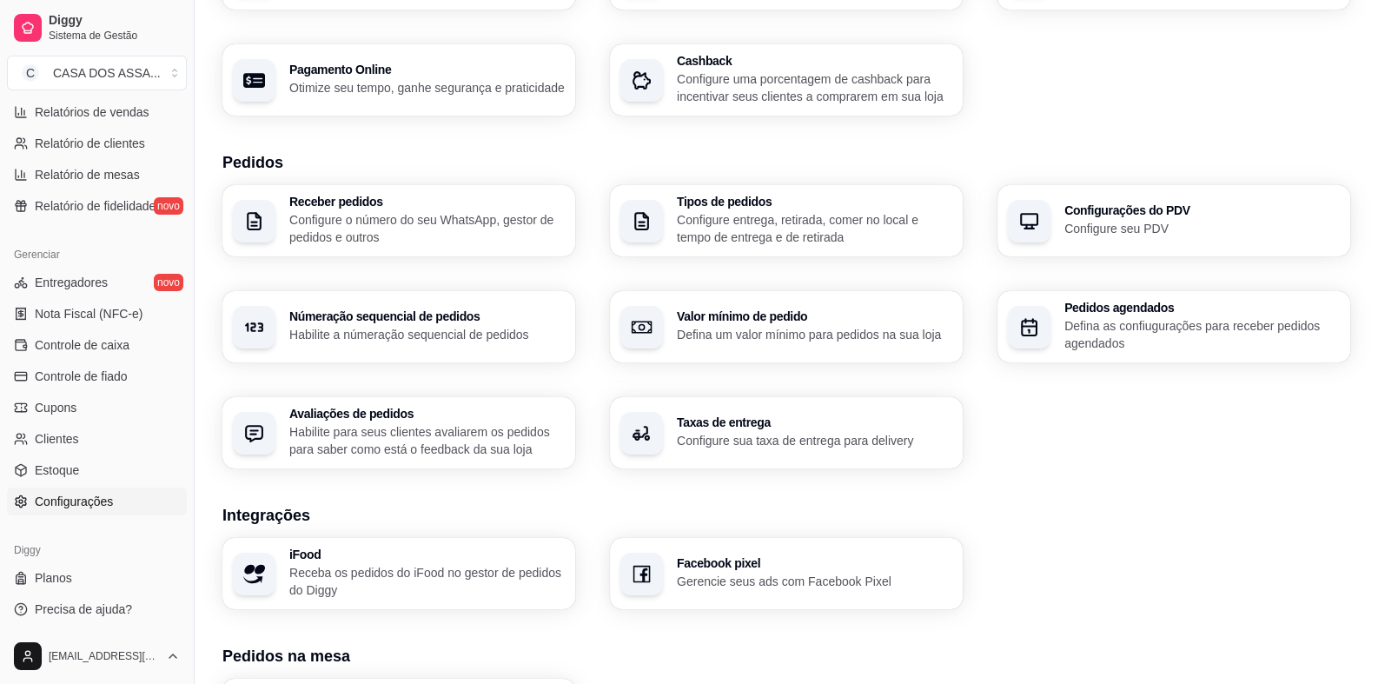
click at [772, 324] on div "Valor mínimo de pedido Defina um valor mínimo para pedidos na sua loja" at bounding box center [814, 326] width 275 height 33
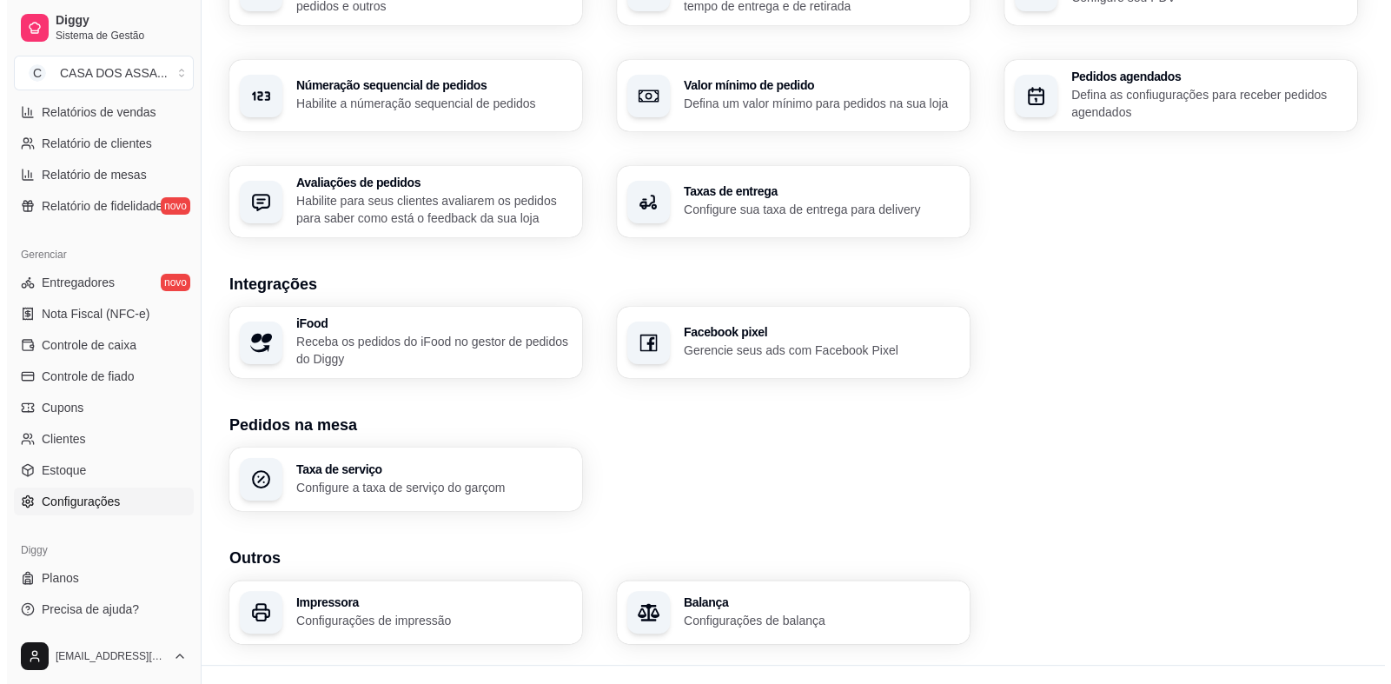
scroll to position [533, 0]
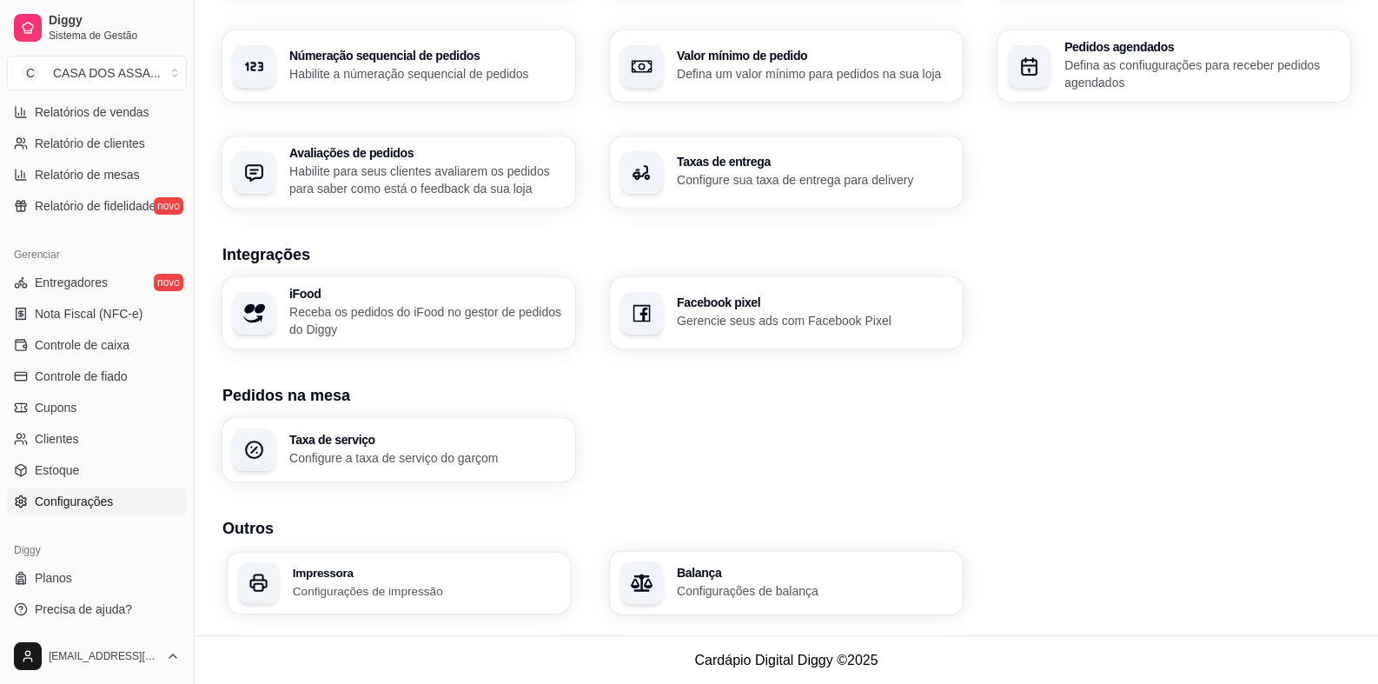
click at [401, 586] on p "Configurações de impressão" at bounding box center [426, 590] width 267 height 17
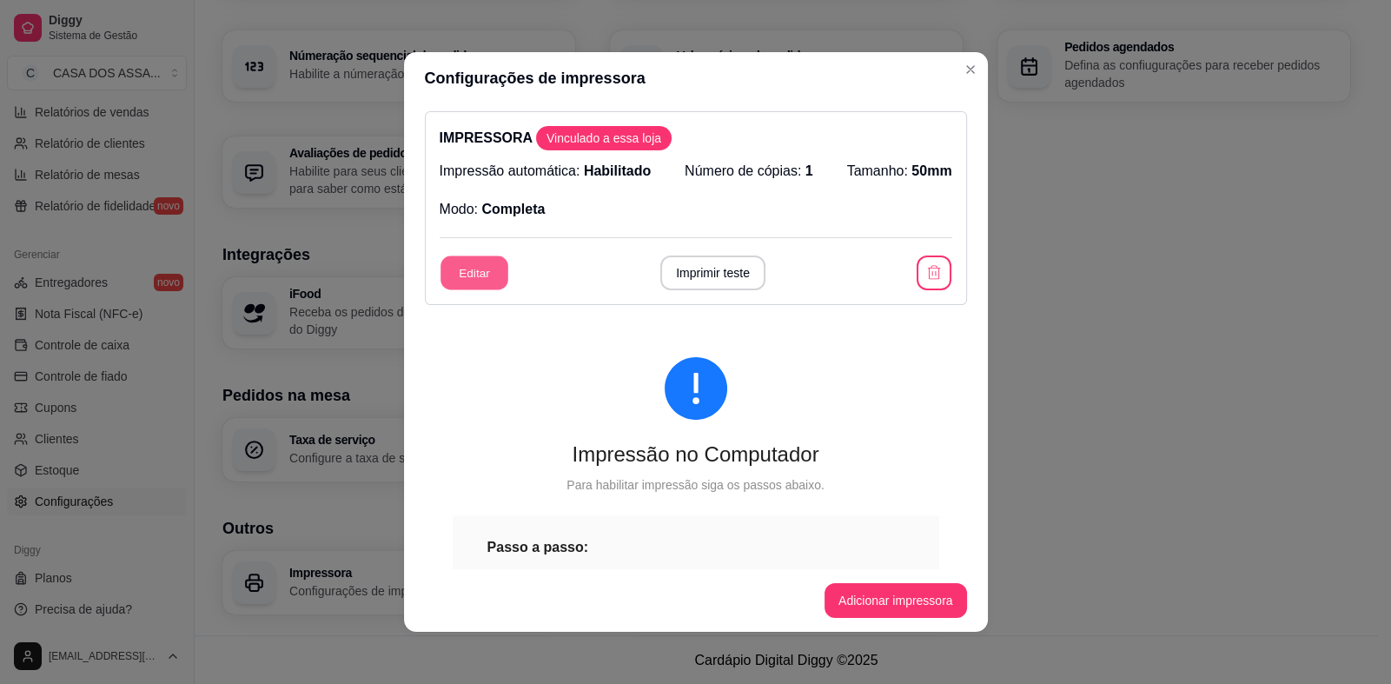
click at [469, 273] on button "Editar" at bounding box center [474, 273] width 68 height 34
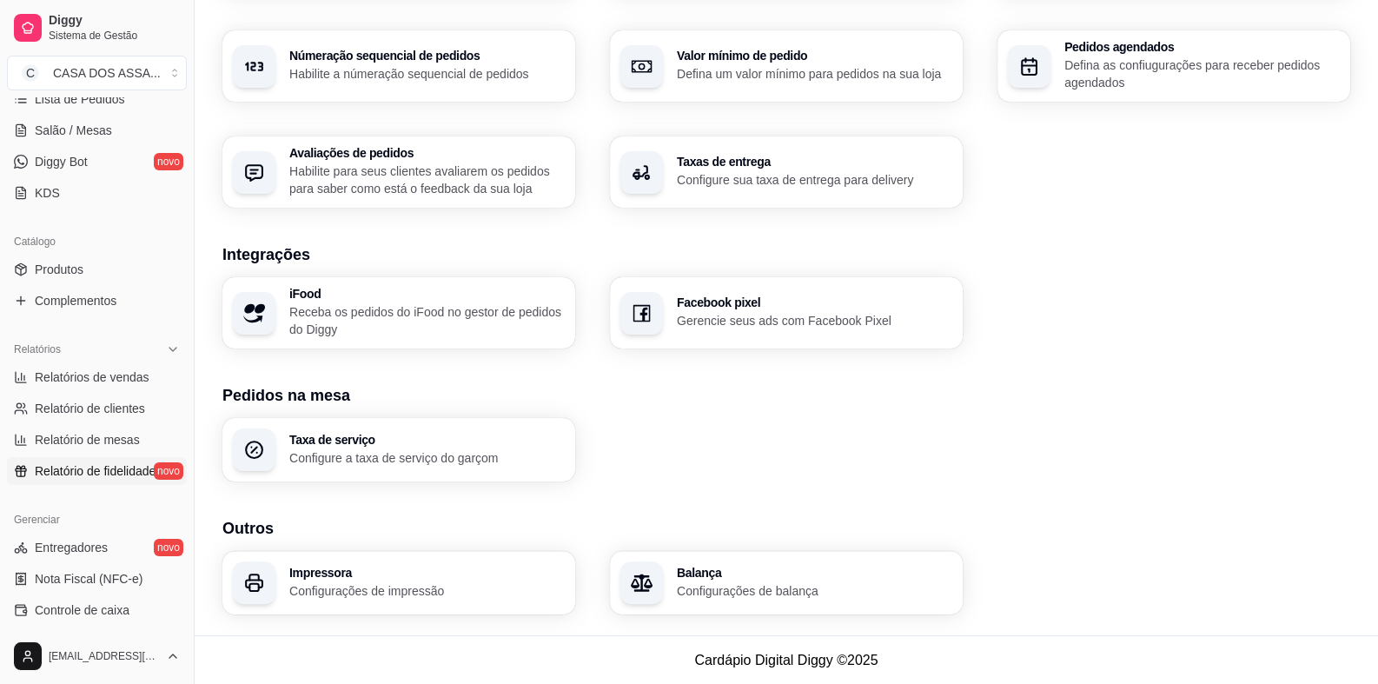
scroll to position [0, 0]
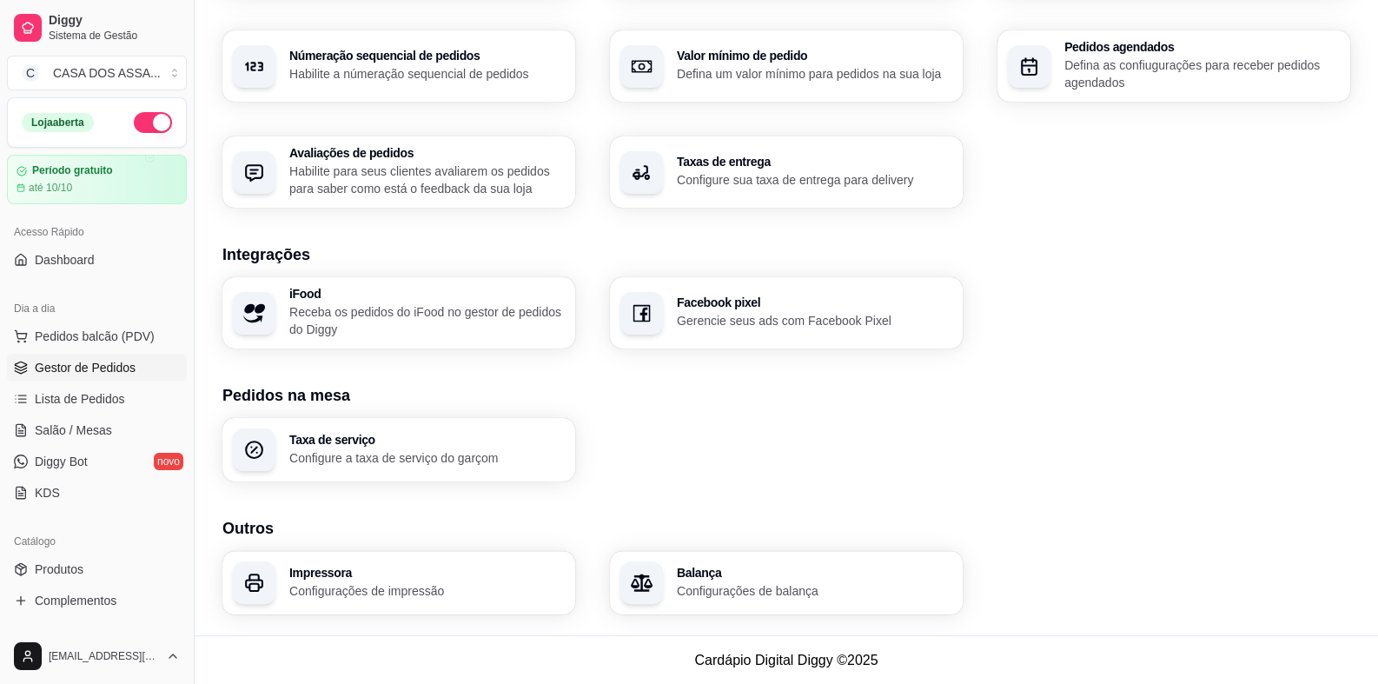
click at [107, 368] on span "Gestor de Pedidos" at bounding box center [85, 367] width 101 height 17
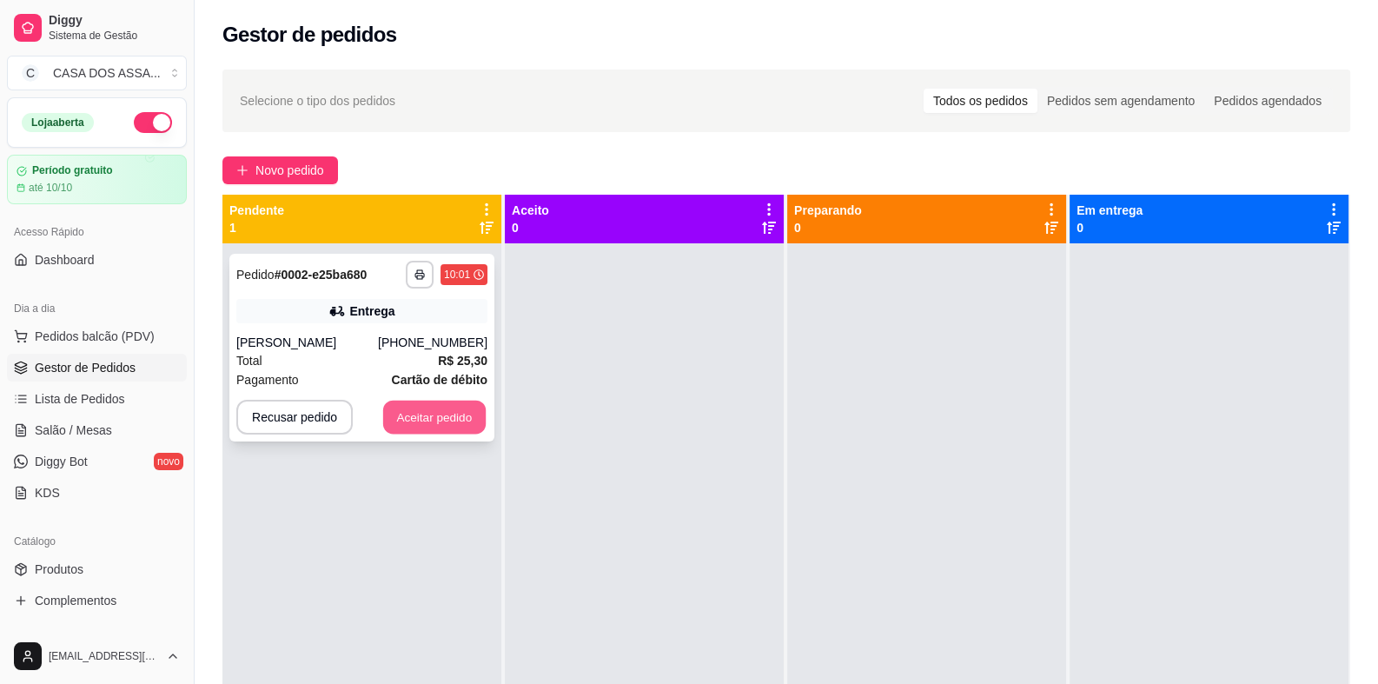
click at [441, 420] on button "Aceitar pedido" at bounding box center [434, 418] width 103 height 34
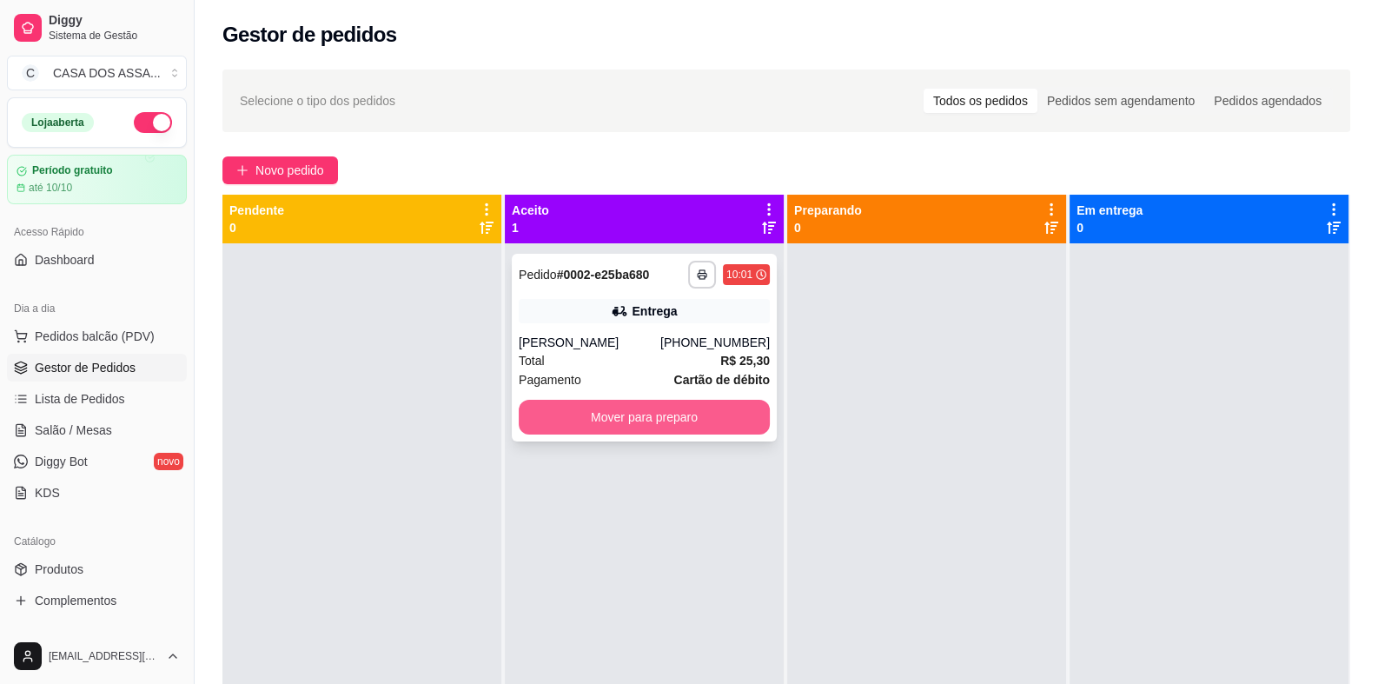
click at [659, 419] on button "Mover para preparo" at bounding box center [644, 417] width 251 height 35
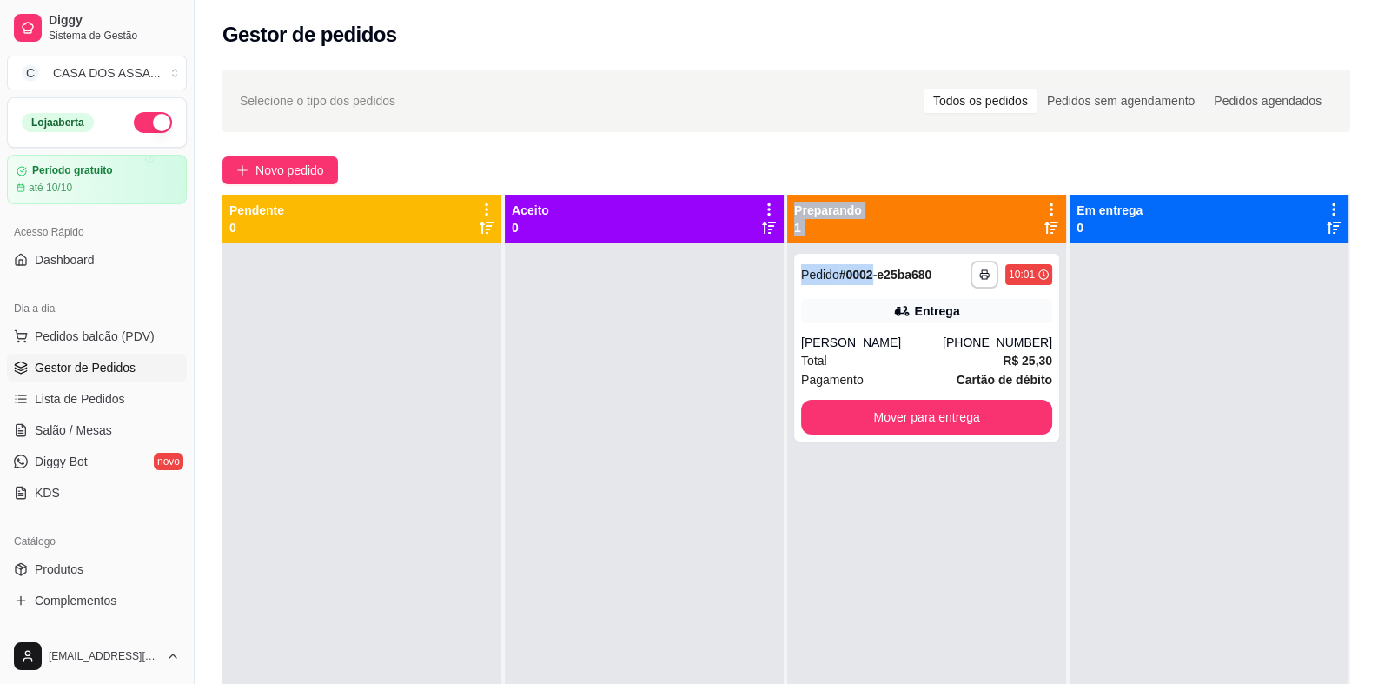
drag, startPoint x: 869, startPoint y: 282, endPoint x: 639, endPoint y: 290, distance: 230.4
click at [639, 290] on div "**********" at bounding box center [786, 537] width 1128 height 684
drag, startPoint x: 911, startPoint y: 305, endPoint x: 688, endPoint y: 346, distance: 227.0
click at [688, 346] on div "**********" at bounding box center [786, 537] width 1128 height 684
click at [952, 286] on div "**********" at bounding box center [926, 275] width 251 height 28
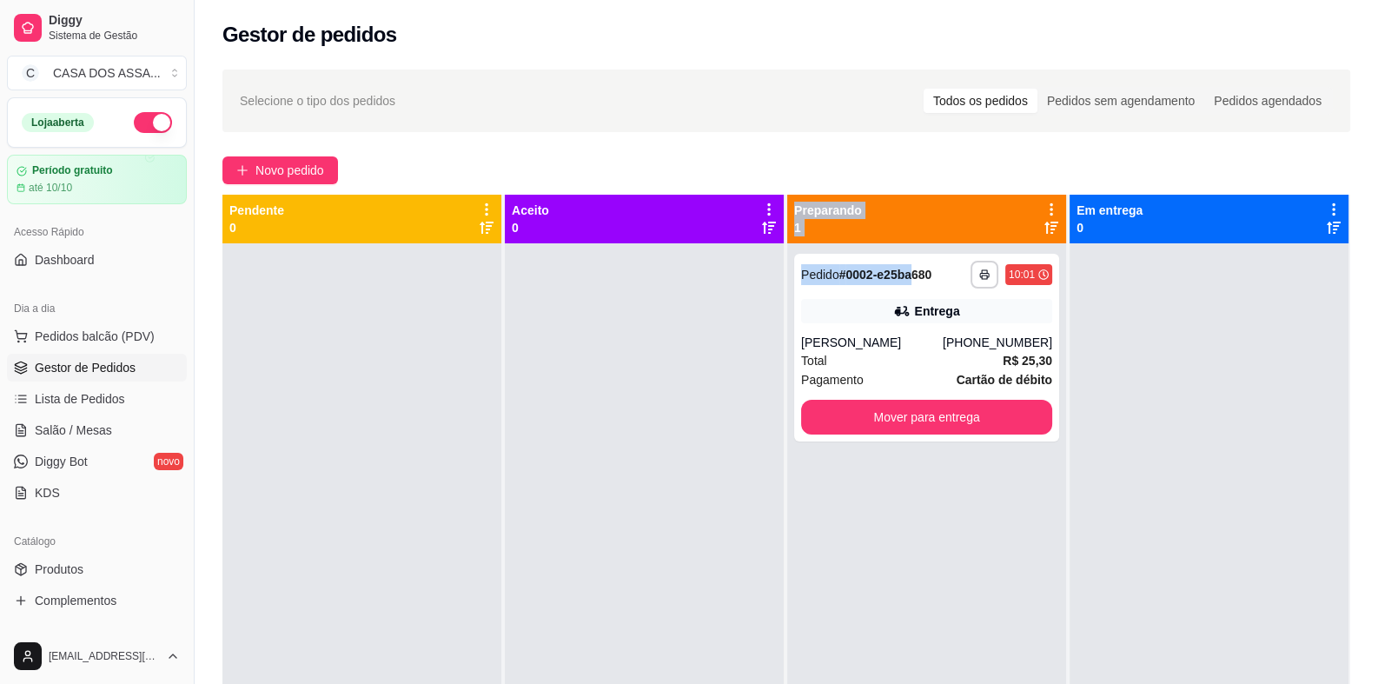
drag, startPoint x: 860, startPoint y: 289, endPoint x: 646, endPoint y: 298, distance: 213.9
click at [646, 298] on div "**********" at bounding box center [786, 537] width 1128 height 684
click at [699, 298] on div at bounding box center [644, 585] width 279 height 684
click at [897, 305] on icon at bounding box center [901, 310] width 17 height 17
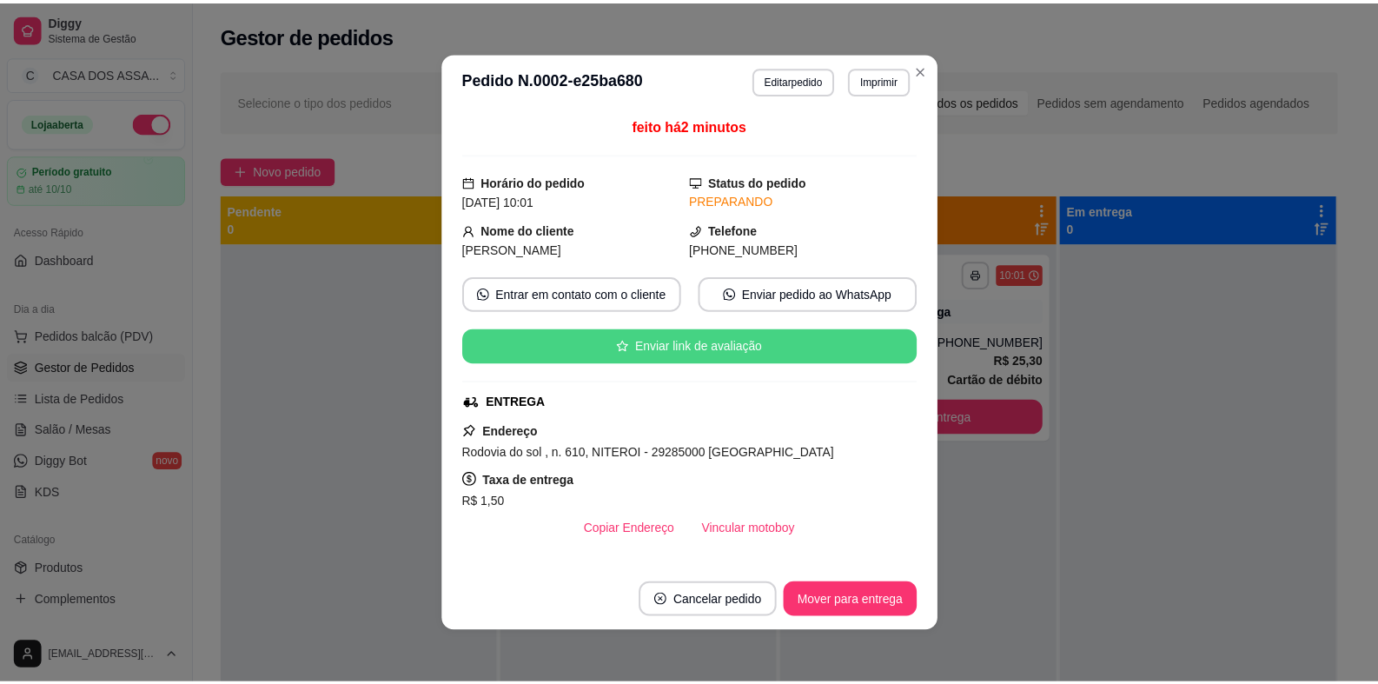
scroll to position [86, 0]
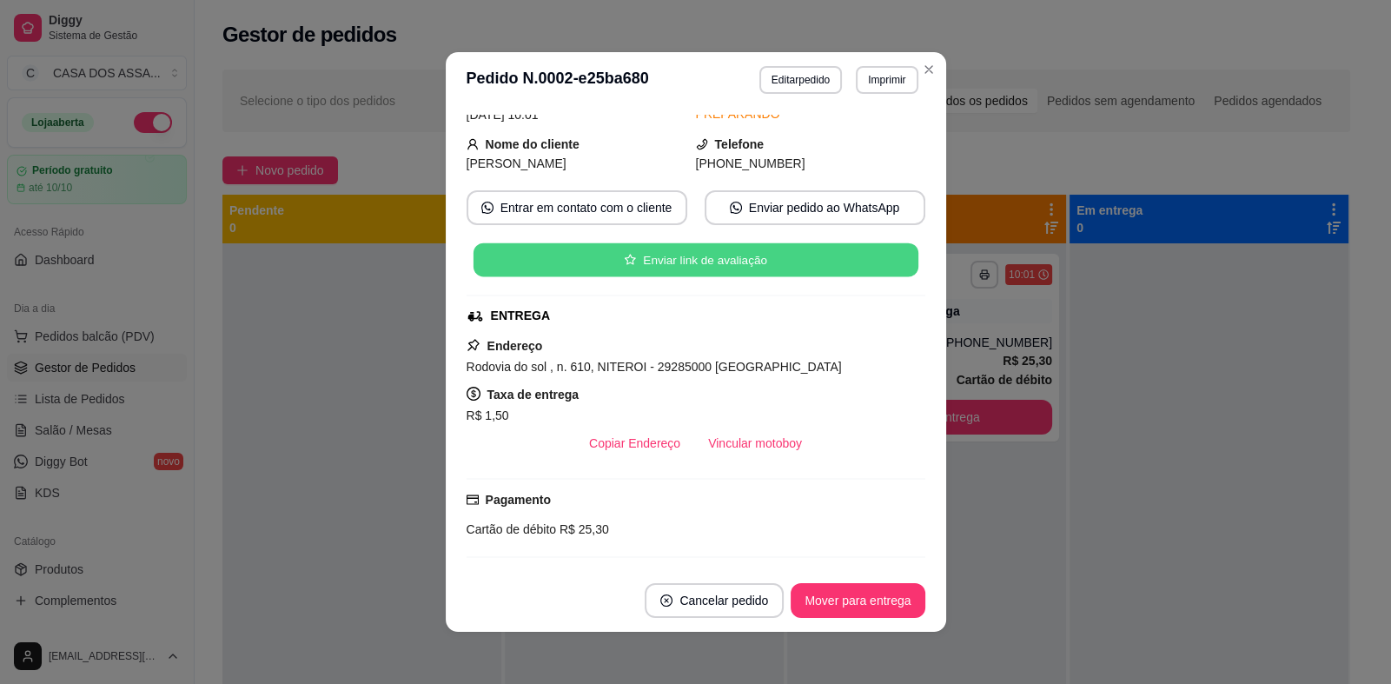
click at [699, 263] on button "Enviar link de avaliação" at bounding box center [695, 260] width 445 height 34
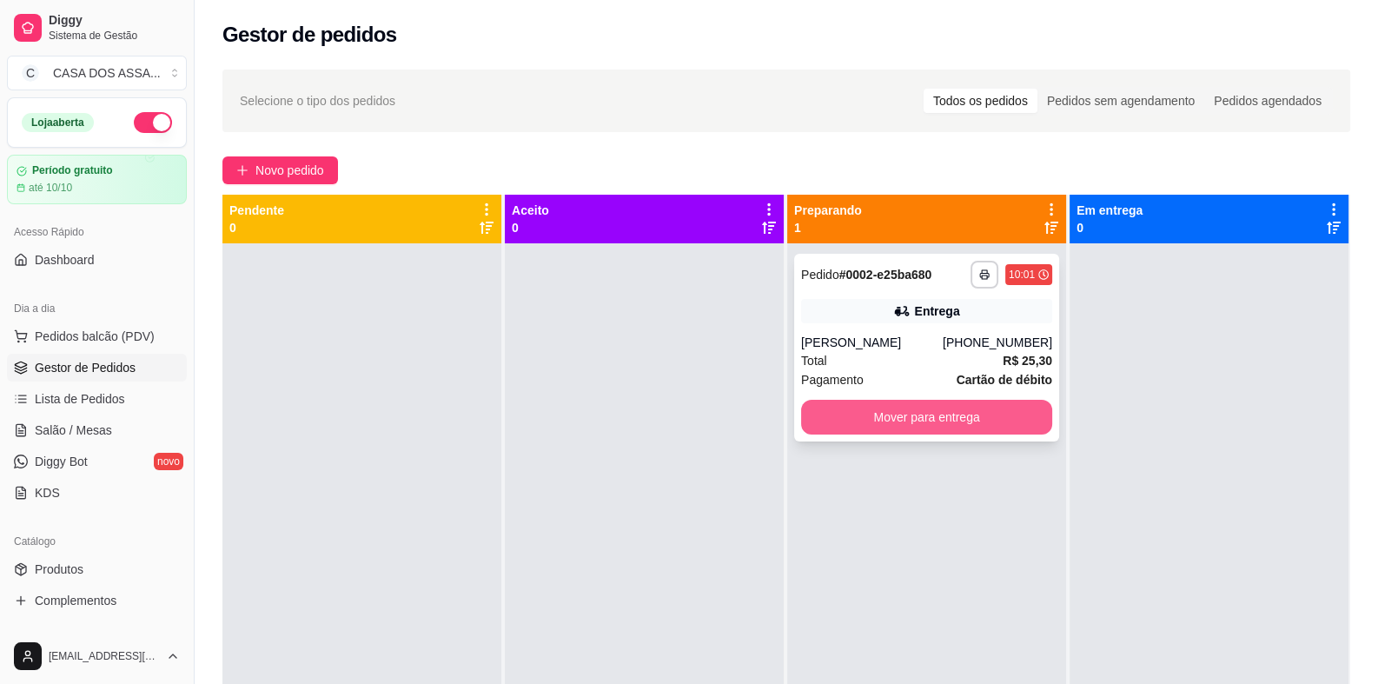
click at [920, 418] on button "Mover para entrega" at bounding box center [926, 417] width 251 height 35
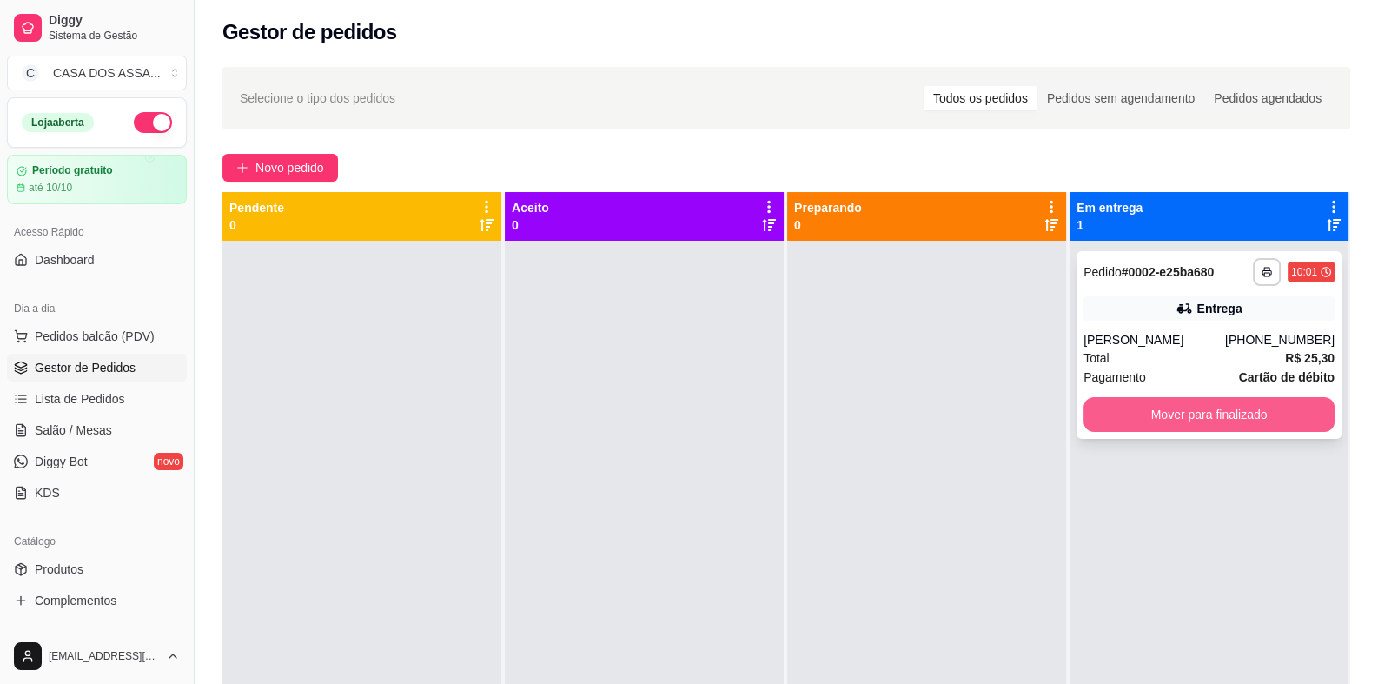
scroll to position [0, 0]
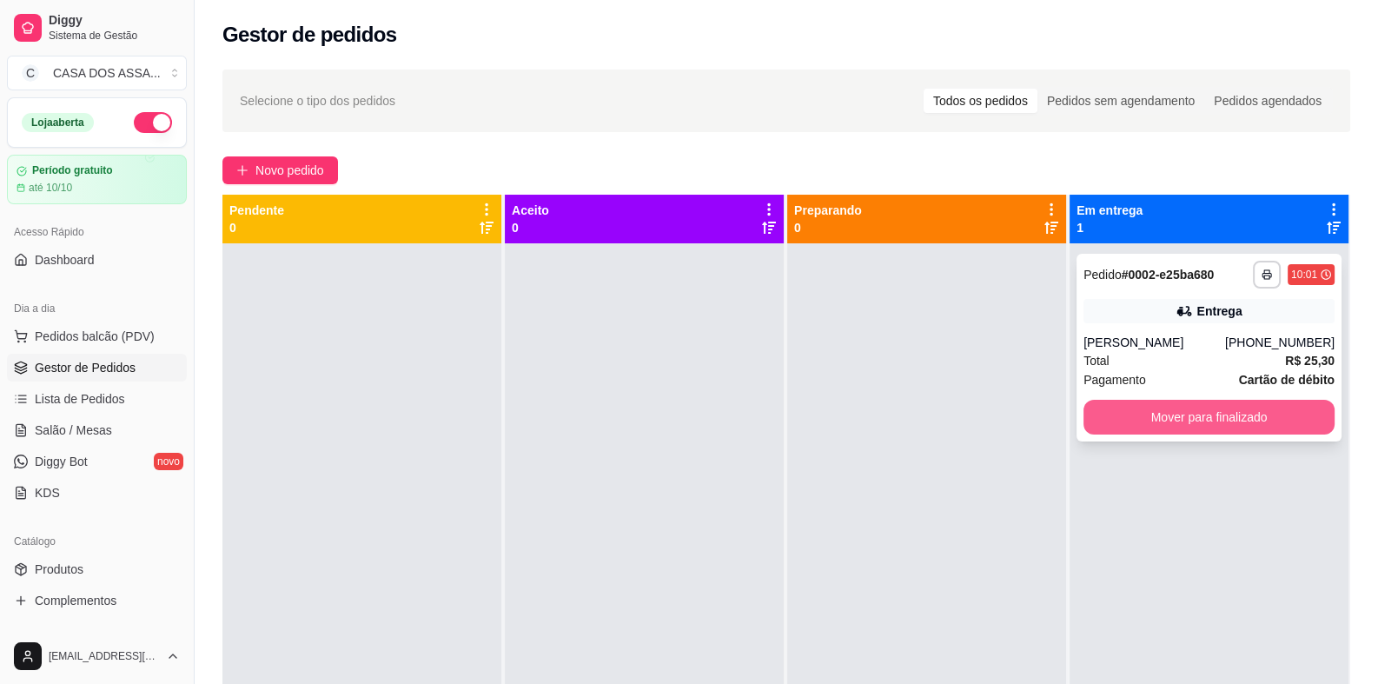
click at [1192, 416] on button "Mover para finalizado" at bounding box center [1208, 417] width 251 height 35
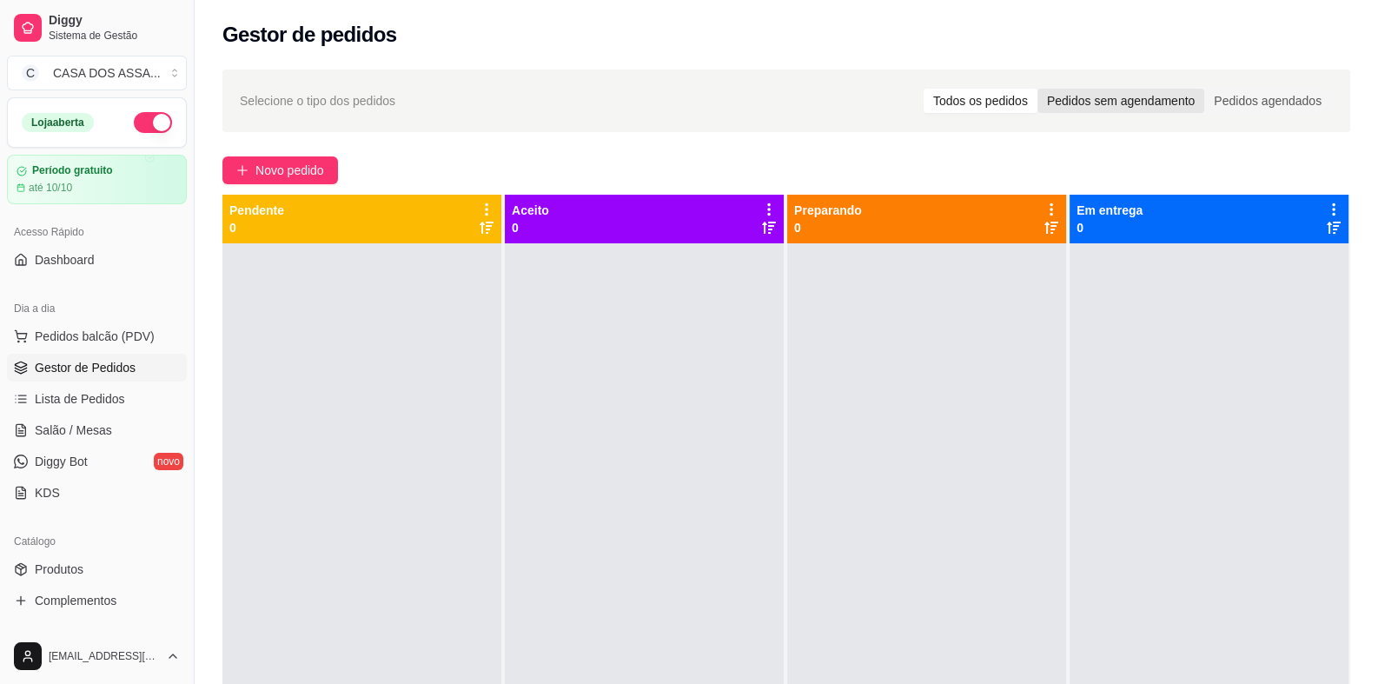
click at [1083, 103] on div "Pedidos sem agendamento" at bounding box center [1120, 101] width 167 height 24
click at [1037, 89] on input "Pedidos sem agendamento" at bounding box center [1037, 89] width 0 height 0
click at [1292, 91] on div "Pedidos agendados" at bounding box center [1267, 101] width 127 height 24
click at [1204, 89] on input "Pedidos agendados" at bounding box center [1204, 89] width 0 height 0
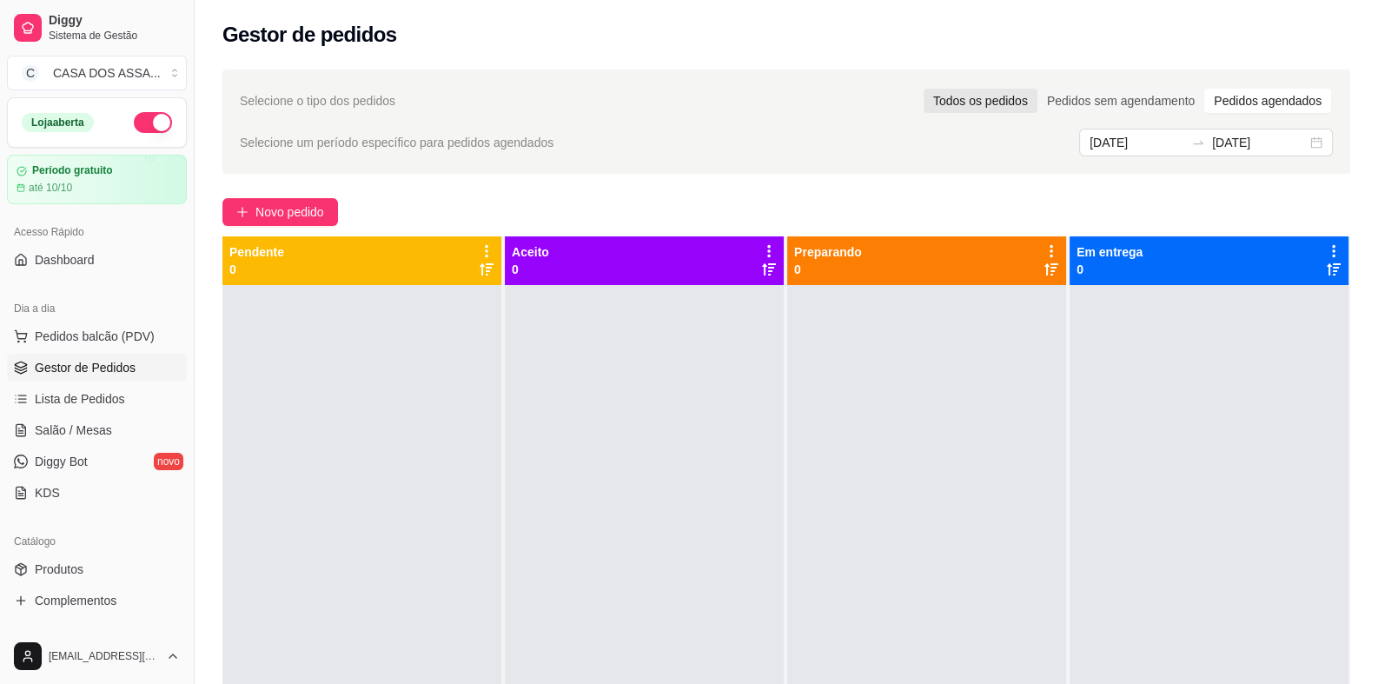
click at [991, 107] on div "Todos os pedidos" at bounding box center [981, 101] width 114 height 24
click at [924, 89] on input "Todos os pedidos" at bounding box center [924, 89] width 0 height 0
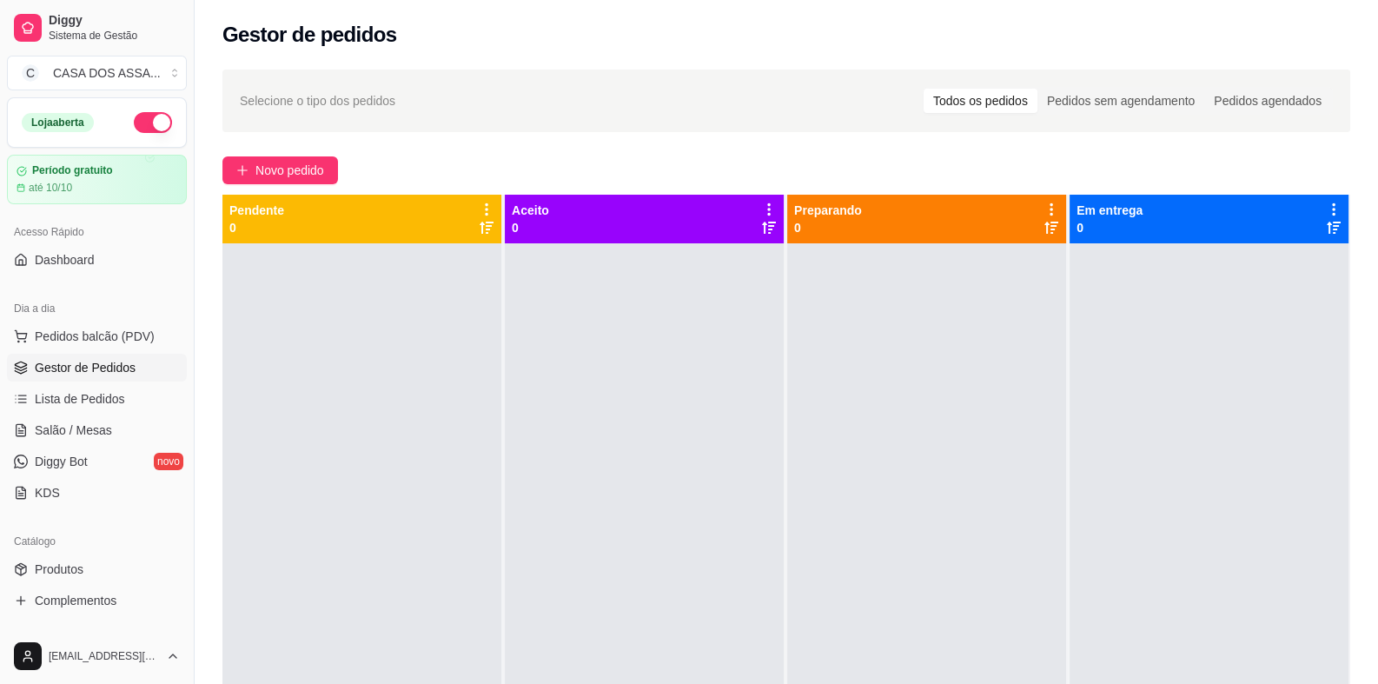
click at [362, 357] on div at bounding box center [361, 585] width 279 height 684
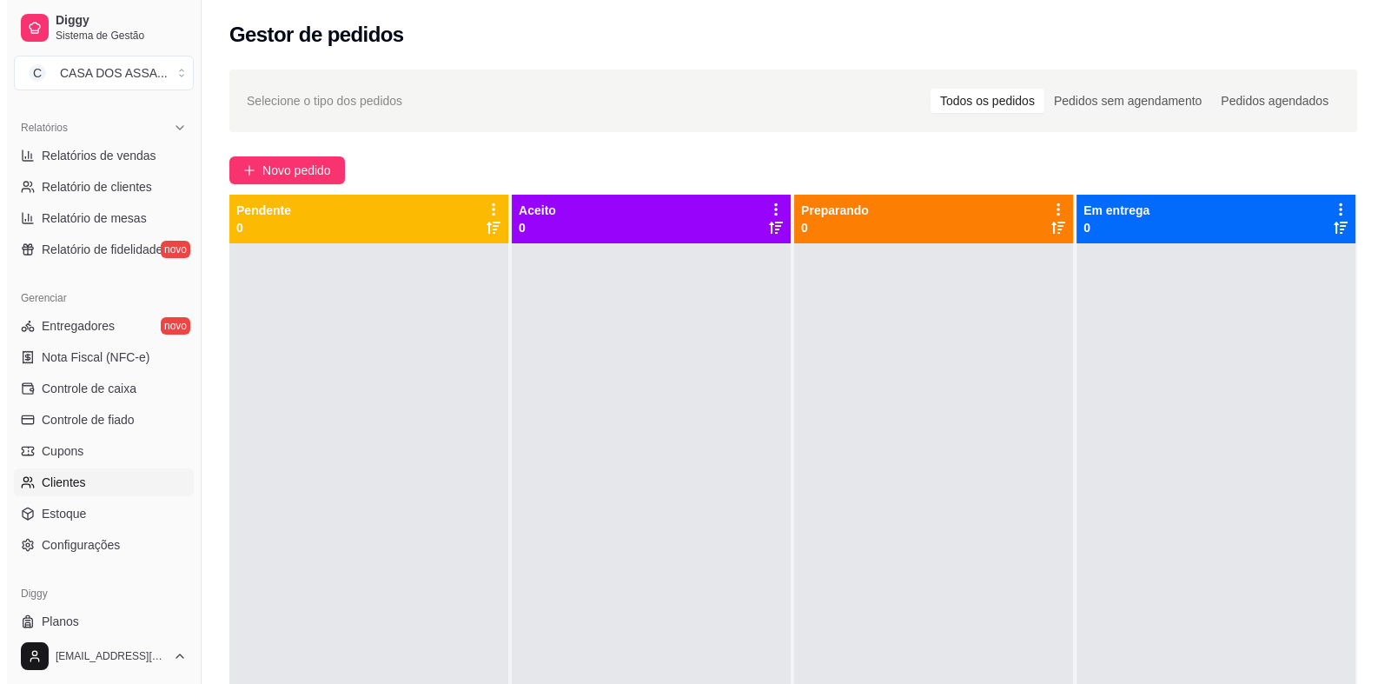
scroll to position [565, 0]
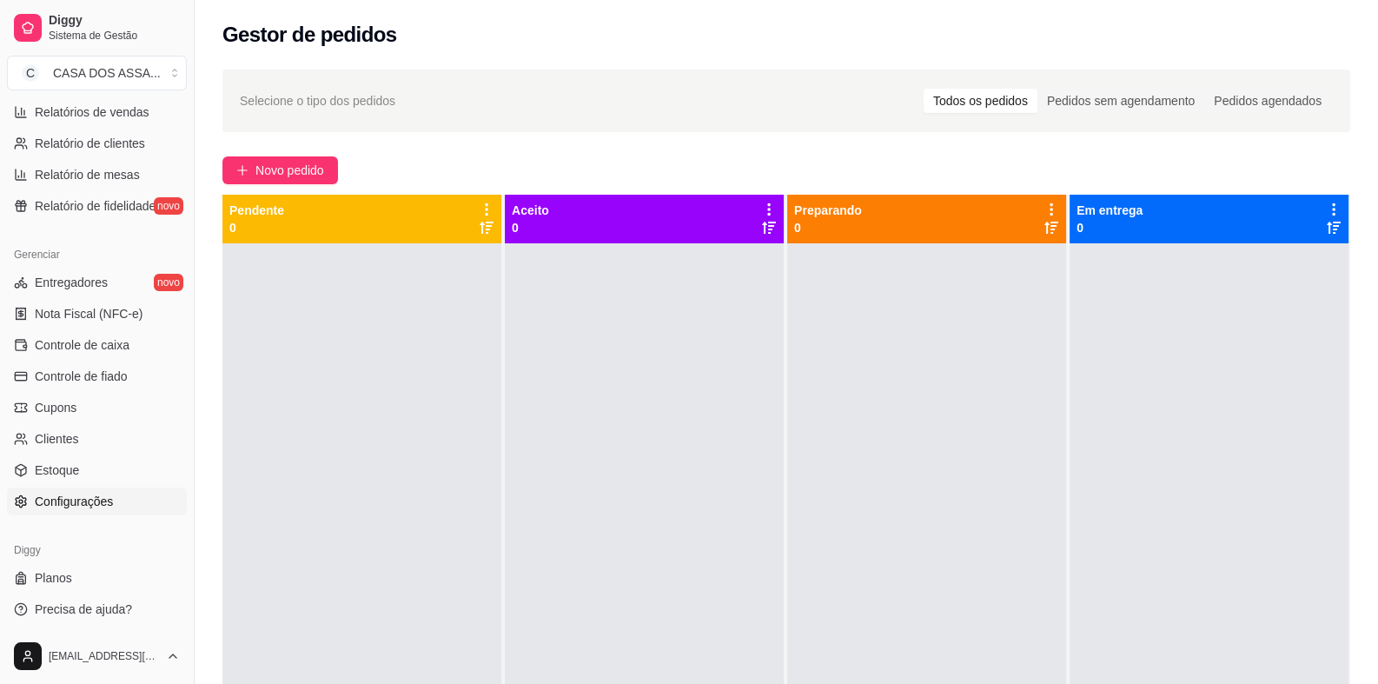
click at [83, 493] on span "Configurações" at bounding box center [74, 501] width 78 height 17
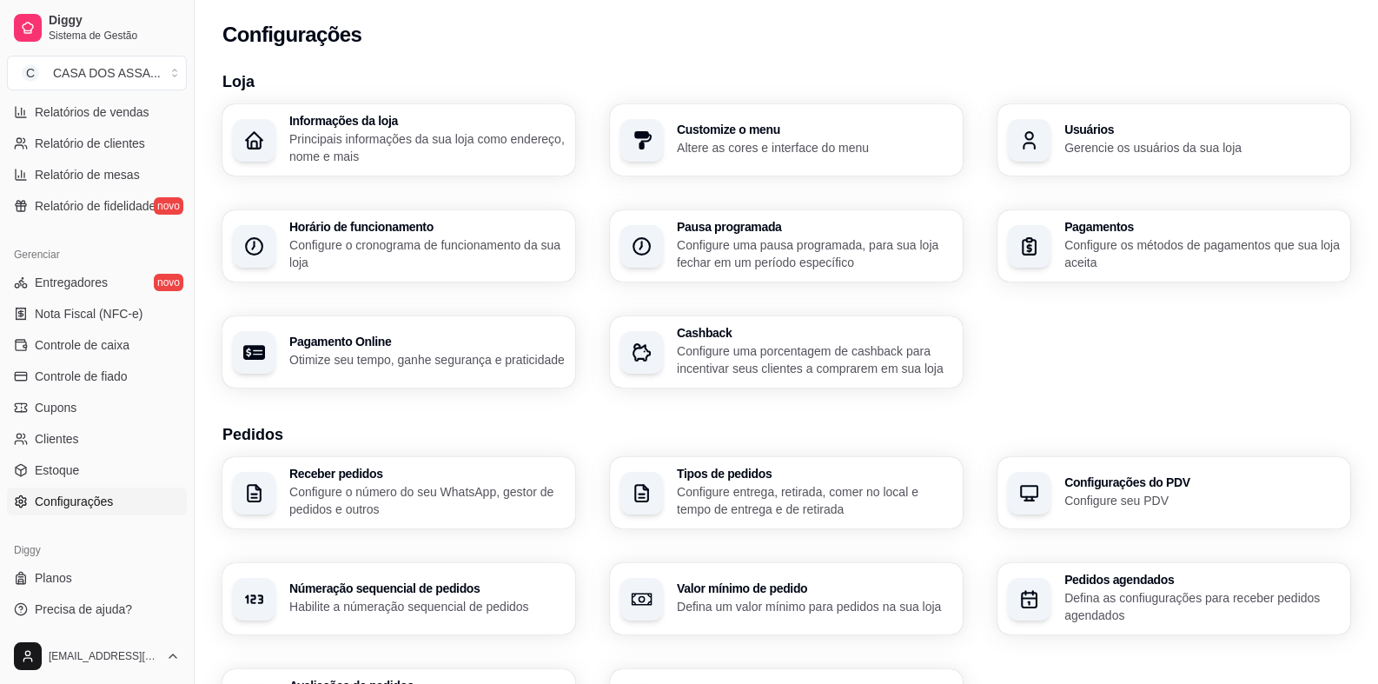
click at [403, 135] on p "Principais informações da sua loja como endereço, nome e mais" at bounding box center [426, 147] width 275 height 35
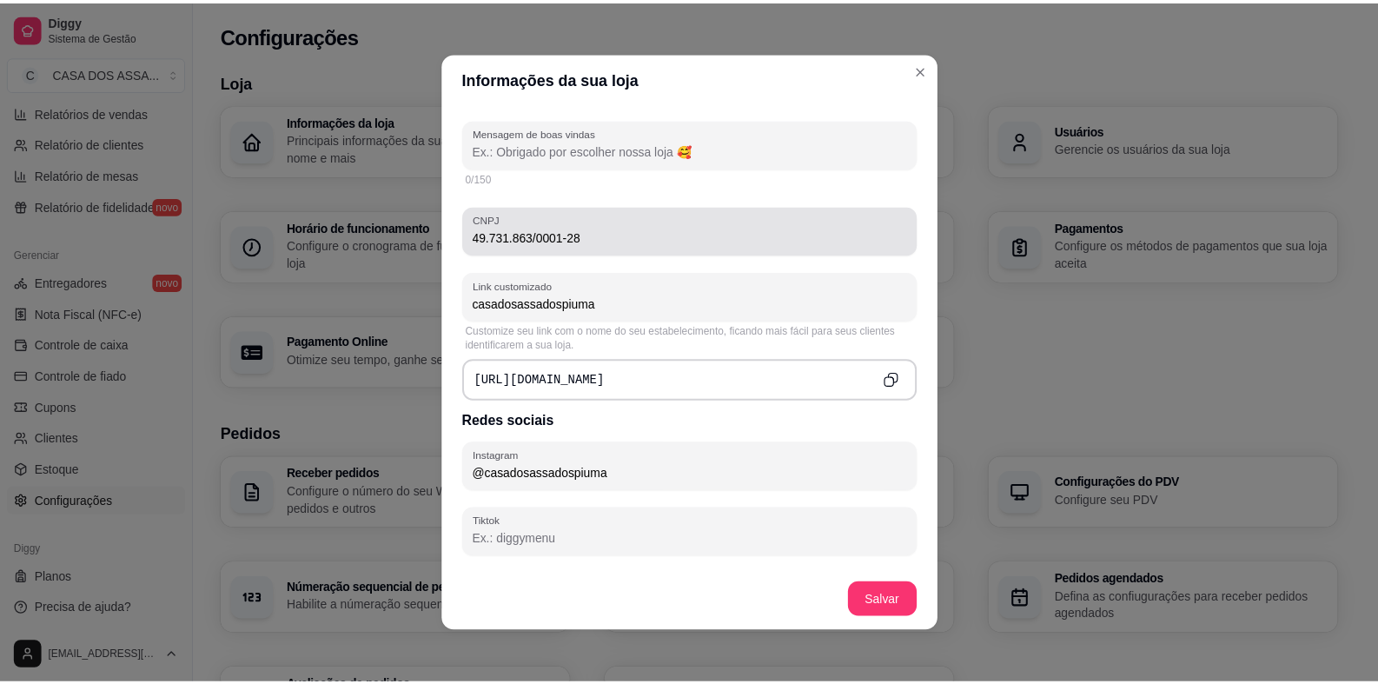
scroll to position [521, 0]
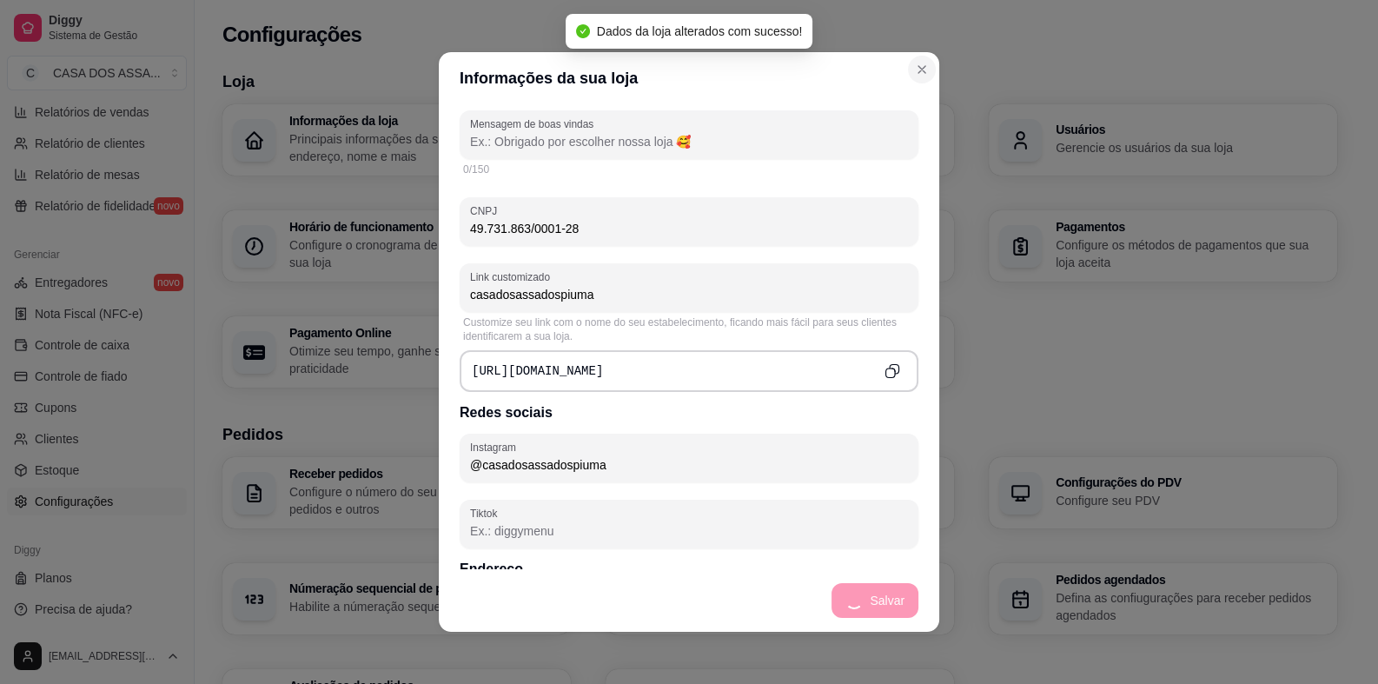
click at [923, 68] on div "Loja Informações da loja Principais informações da sua loja como endereço, nome…" at bounding box center [780, 613] width 1170 height 1109
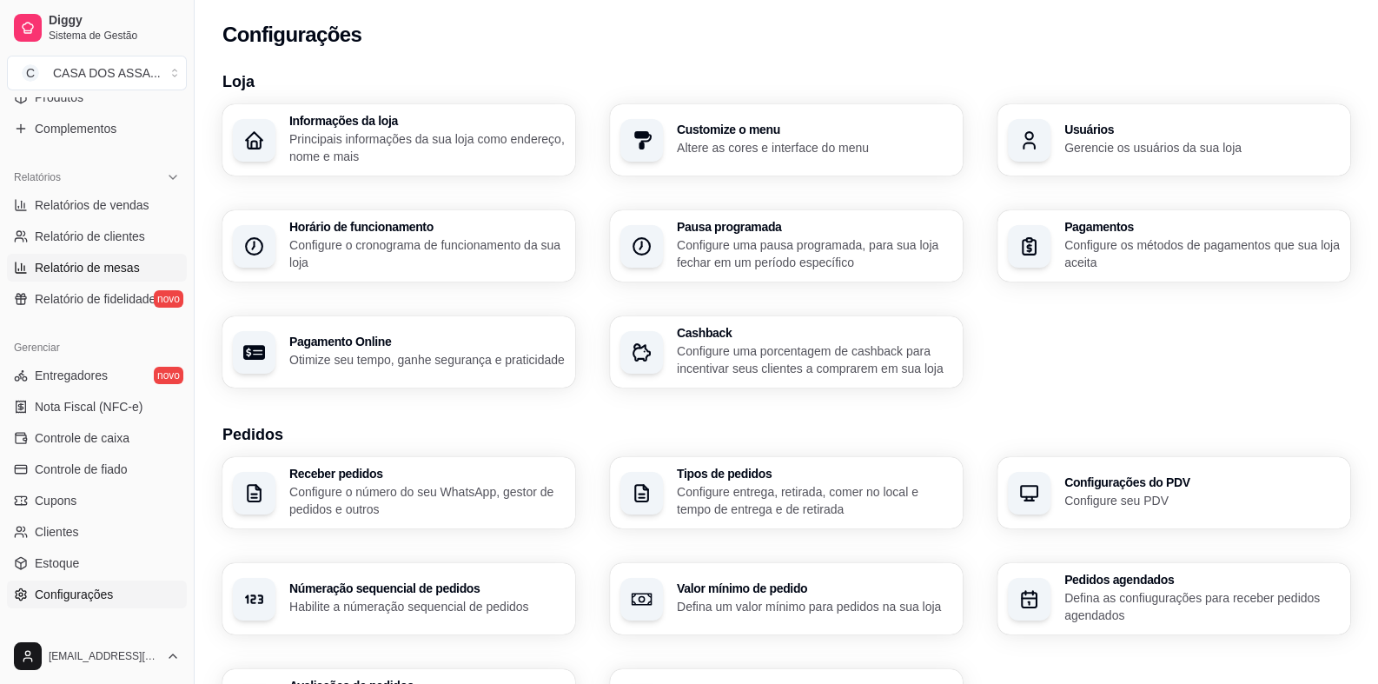
scroll to position [0, 0]
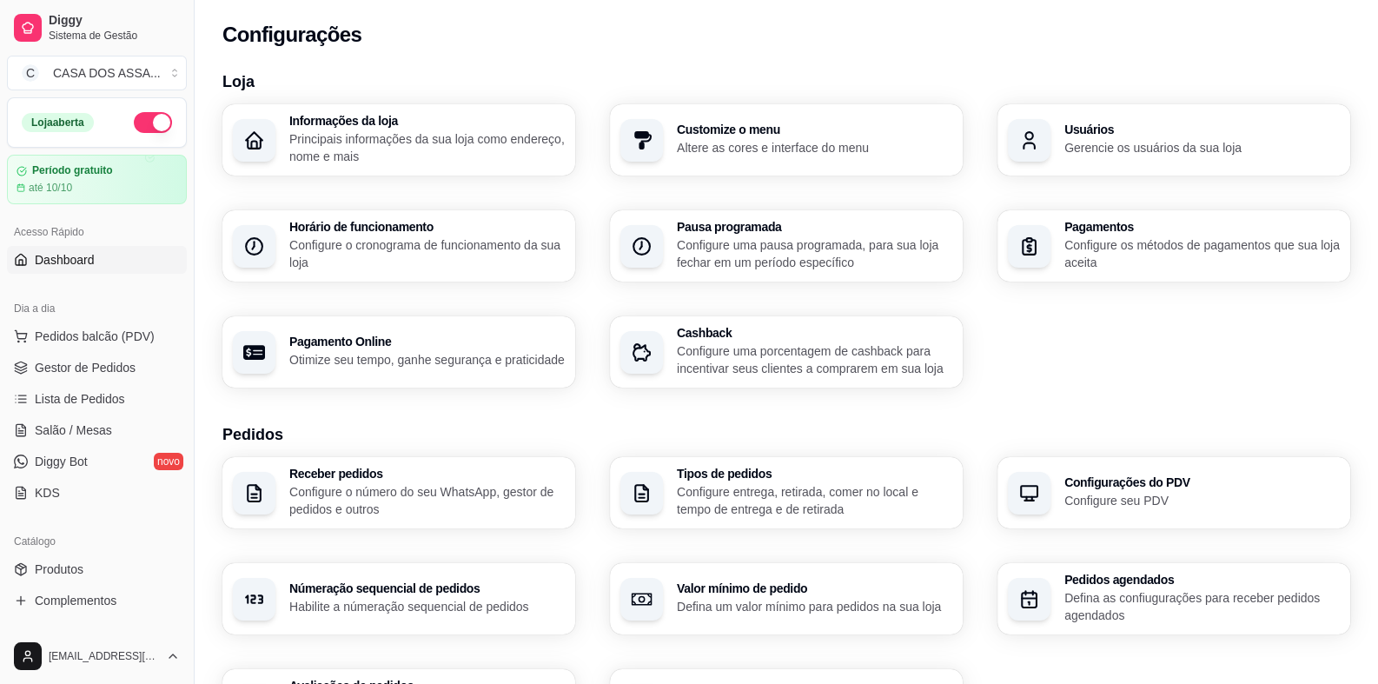
click at [70, 258] on span "Dashboard" at bounding box center [65, 259] width 60 height 17
